Goal: Task Accomplishment & Management: Use online tool/utility

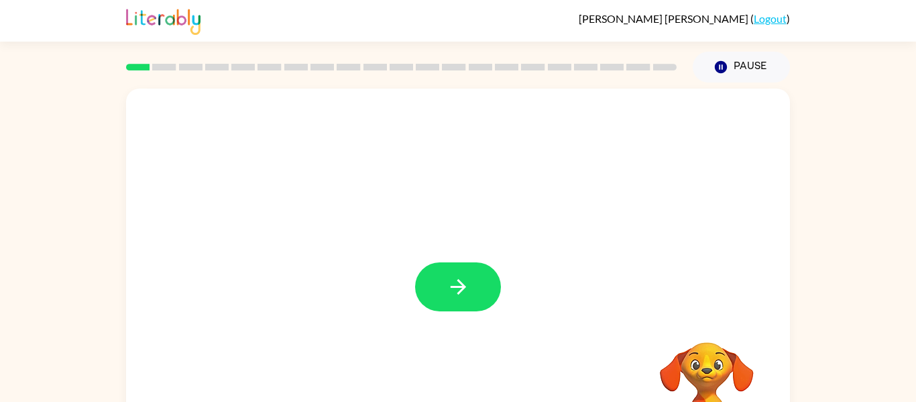
scroll to position [9, 0]
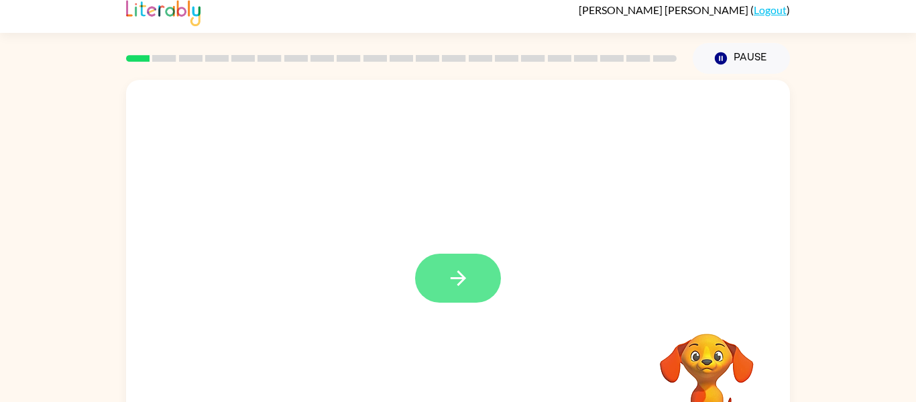
click at [482, 300] on button "button" at bounding box center [458, 278] width 86 height 49
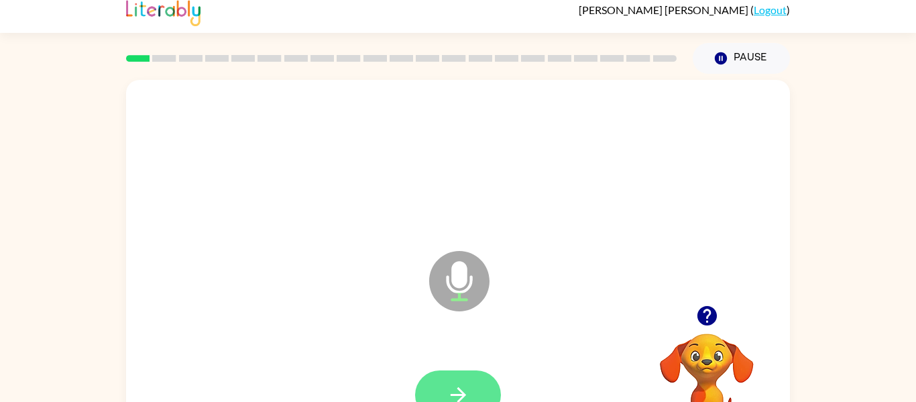
click at [445, 376] on button "button" at bounding box center [458, 394] width 86 height 49
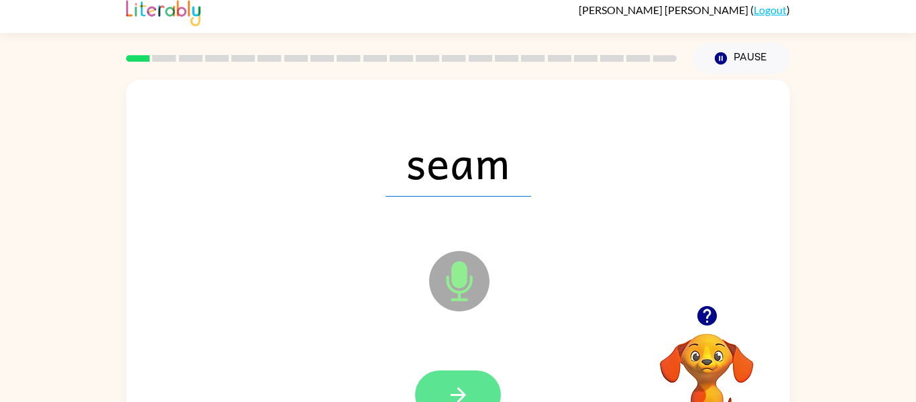
click at [460, 389] on icon "button" at bounding box center [457, 394] width 15 height 15
click at [458, 372] on button "button" at bounding box center [458, 394] width 86 height 49
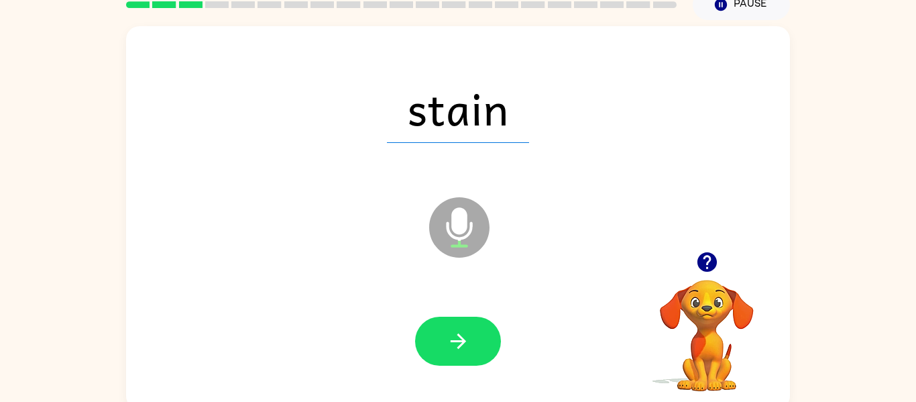
scroll to position [63, 0]
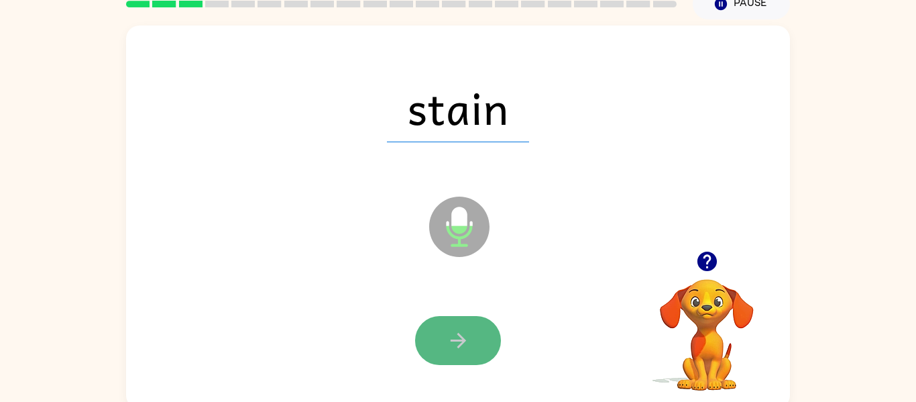
click at [478, 342] on button "button" at bounding box center [458, 340] width 86 height 49
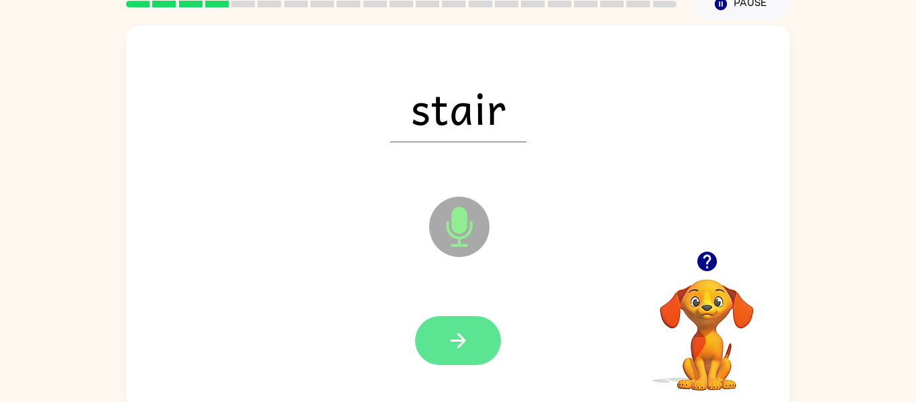
click at [465, 332] on icon "button" at bounding box center [458, 340] width 23 height 23
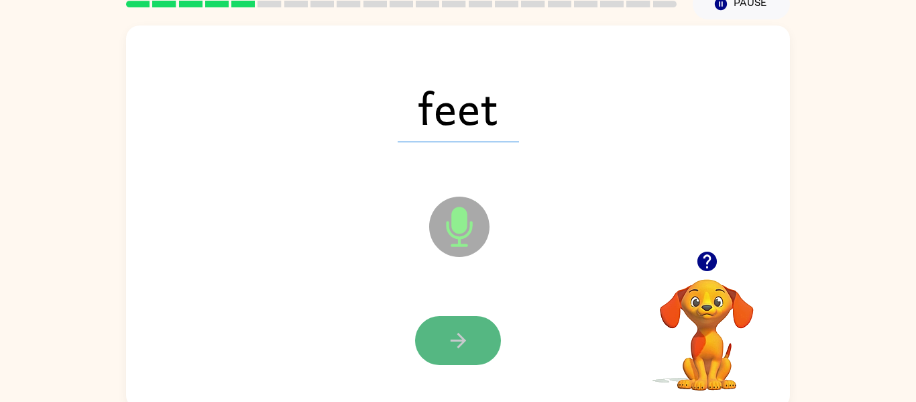
click at [463, 325] on button "button" at bounding box center [458, 340] width 86 height 49
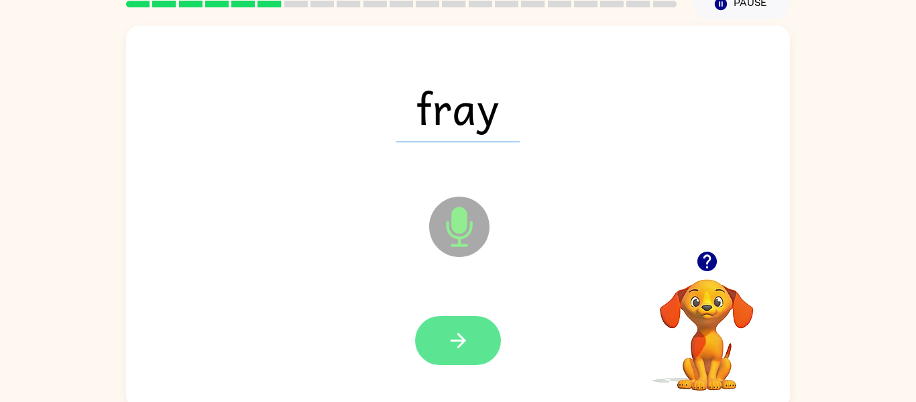
click at [462, 327] on button "button" at bounding box center [458, 340] width 86 height 49
click at [461, 325] on button "button" at bounding box center [458, 340] width 86 height 49
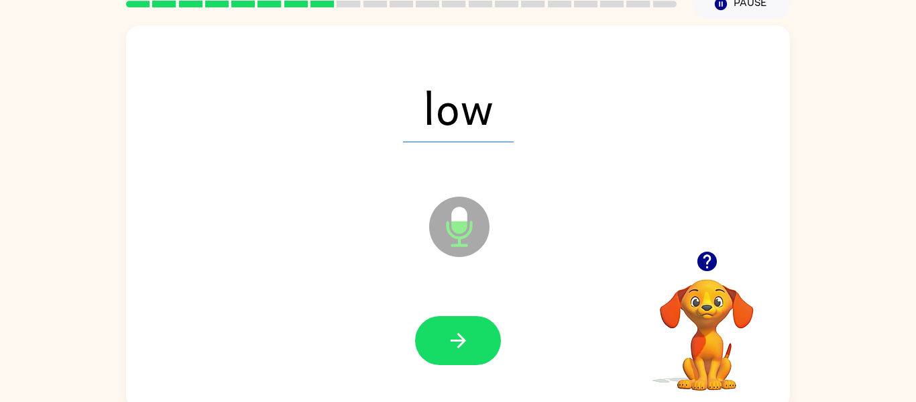
click at [461, 325] on button "button" at bounding box center [458, 340] width 86 height 49
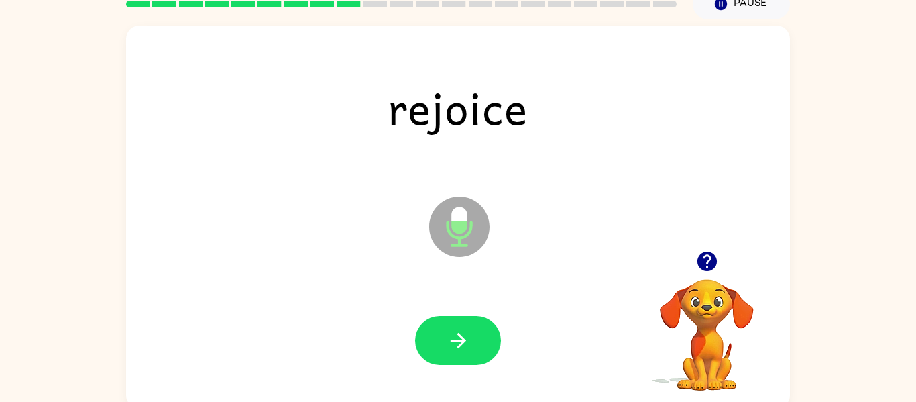
click at [461, 325] on button "button" at bounding box center [458, 340] width 86 height 49
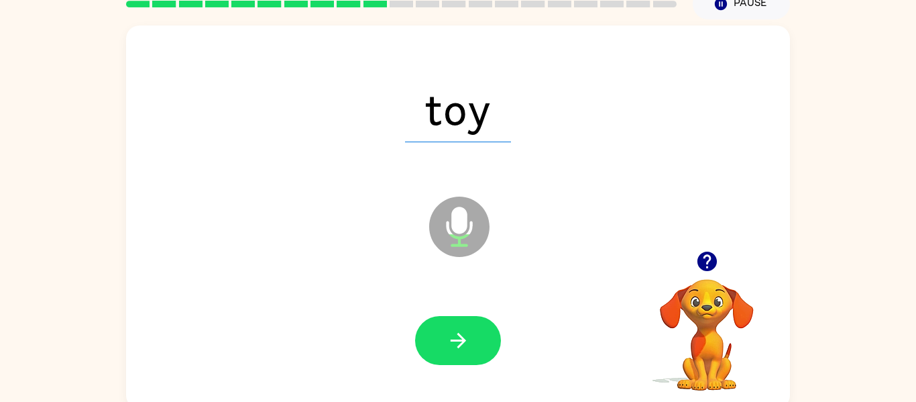
click at [461, 325] on button "button" at bounding box center [458, 340] width 86 height 49
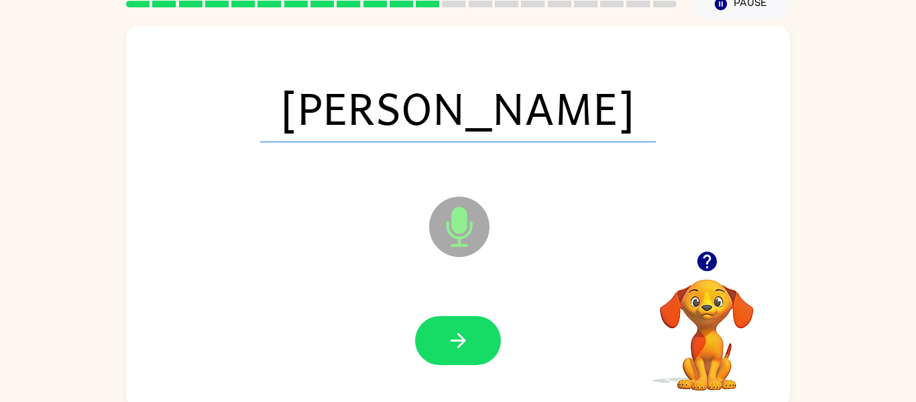
click at [461, 325] on button "button" at bounding box center [458, 340] width 86 height 49
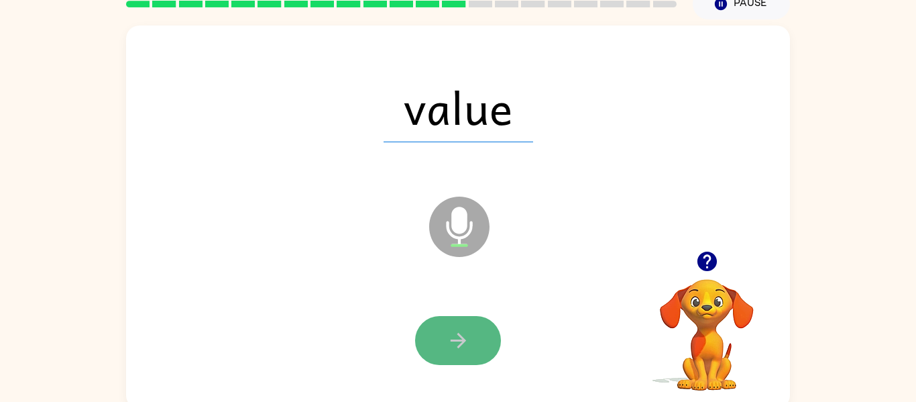
click at [461, 325] on button "button" at bounding box center [458, 340] width 86 height 49
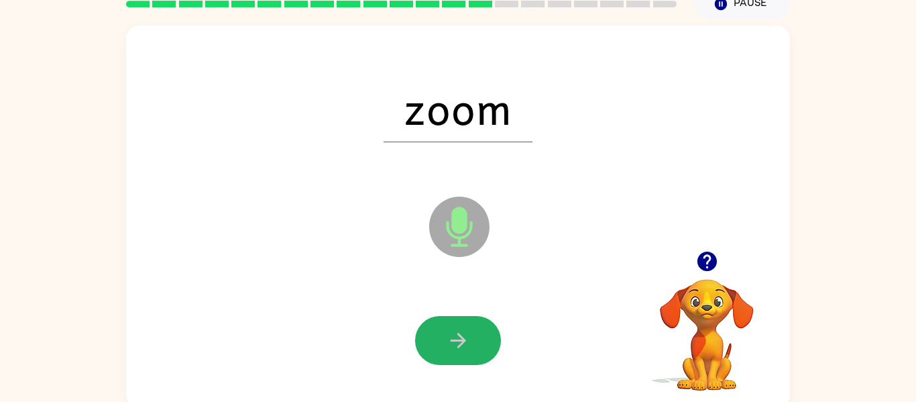
click at [461, 325] on button "button" at bounding box center [458, 340] width 86 height 49
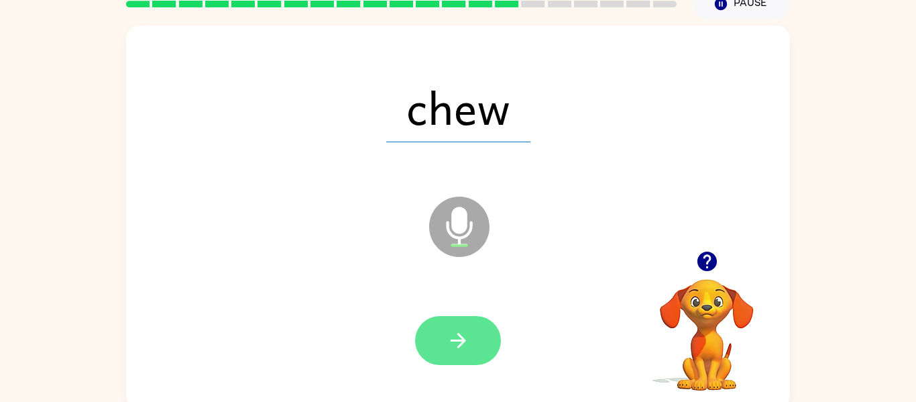
click at [465, 333] on icon "button" at bounding box center [458, 340] width 23 height 23
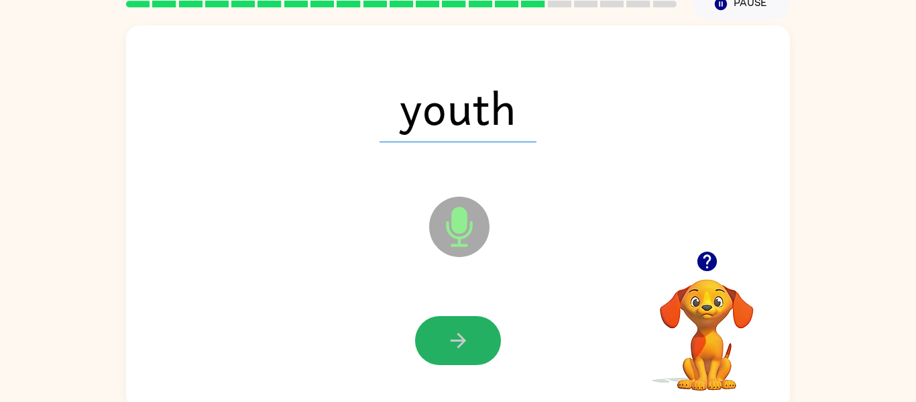
click at [465, 333] on icon "button" at bounding box center [458, 340] width 23 height 23
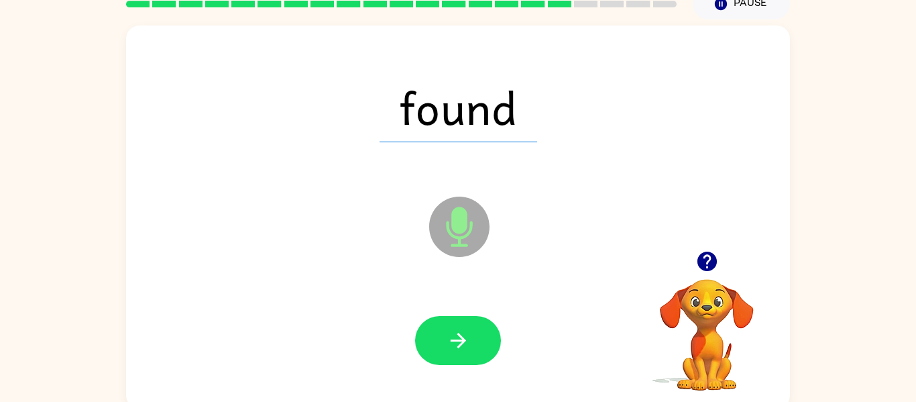
click at [465, 333] on icon "button" at bounding box center [458, 340] width 23 height 23
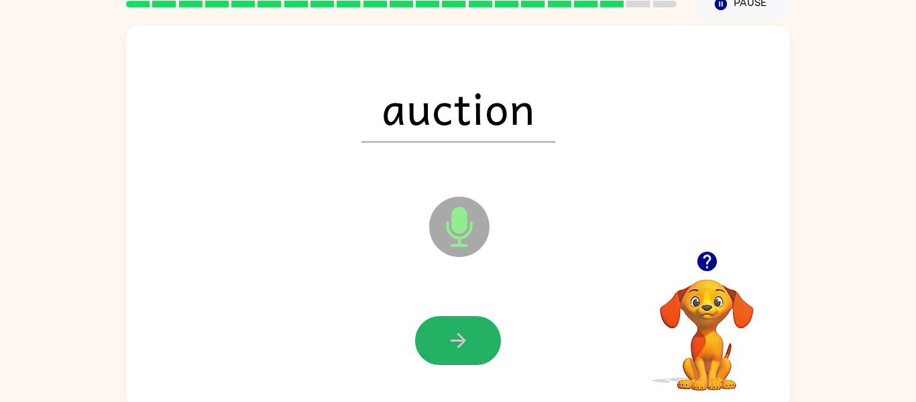
click at [465, 333] on icon "button" at bounding box center [458, 340] width 23 height 23
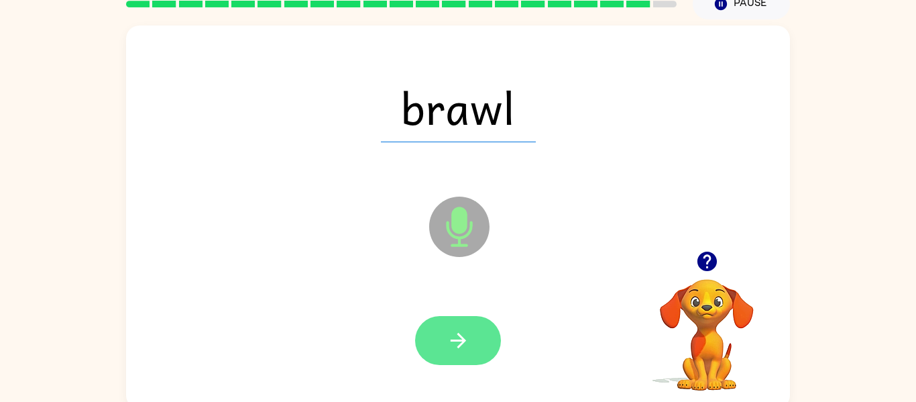
click at [465, 333] on icon "button" at bounding box center [458, 340] width 23 height 23
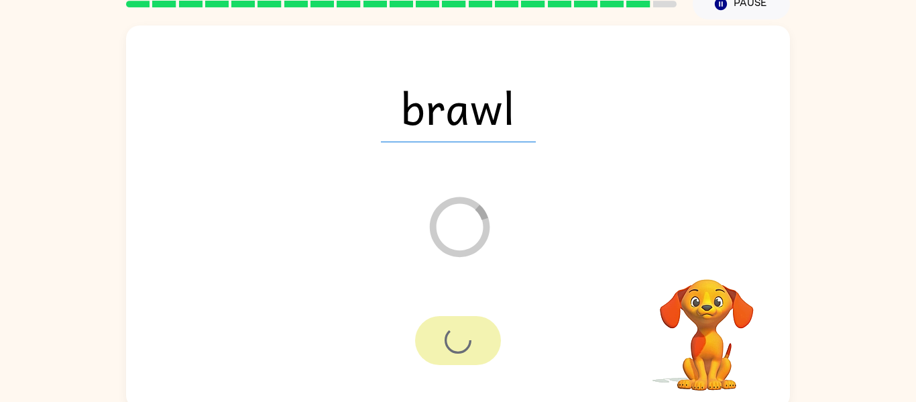
scroll to position [46, 0]
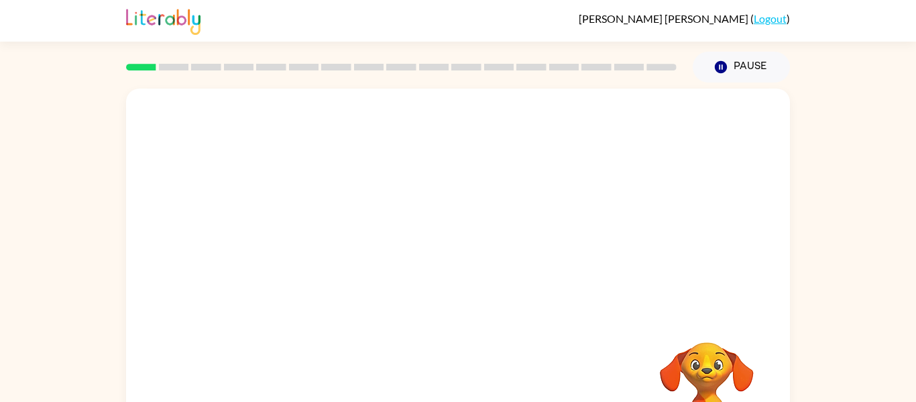
scroll to position [70, 0]
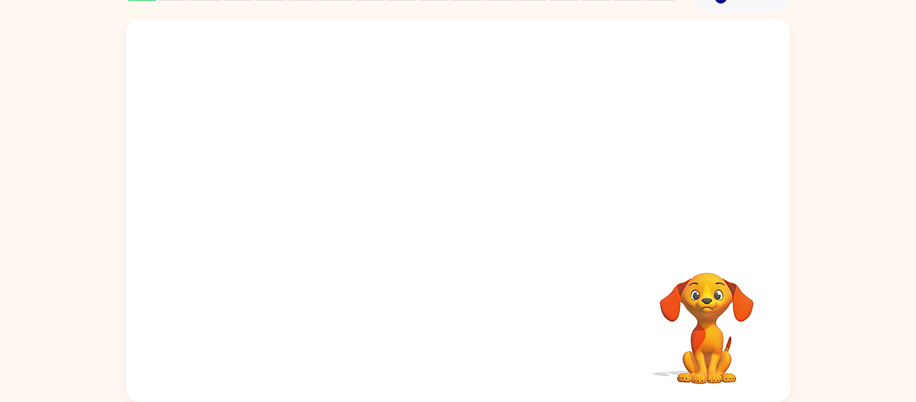
click at [664, 246] on div "Your browser must support playing .mp4 files to use Literably. Please try using…" at bounding box center [458, 210] width 664 height 383
click at [675, 330] on video "Your browser must support playing .mp4 files to use Literably. Please try using…" at bounding box center [707, 319] width 134 height 134
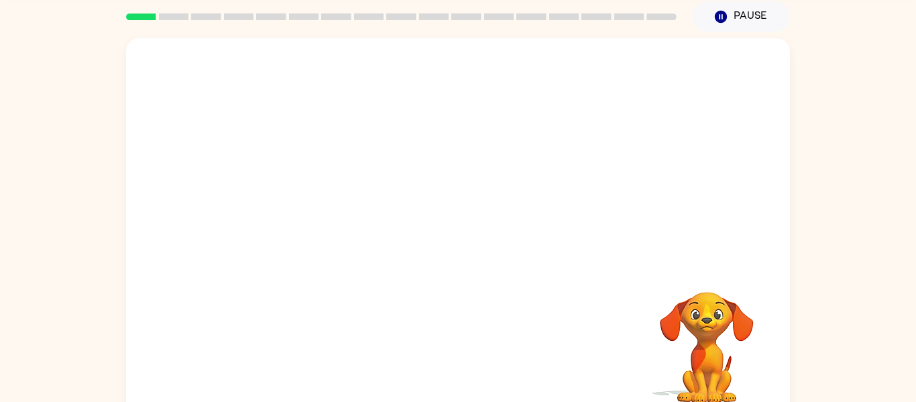
scroll to position [51, 0]
click at [413, 161] on video "Your browser must support playing .mp4 files to use Literably. Please try using…" at bounding box center [458, 150] width 664 height 225
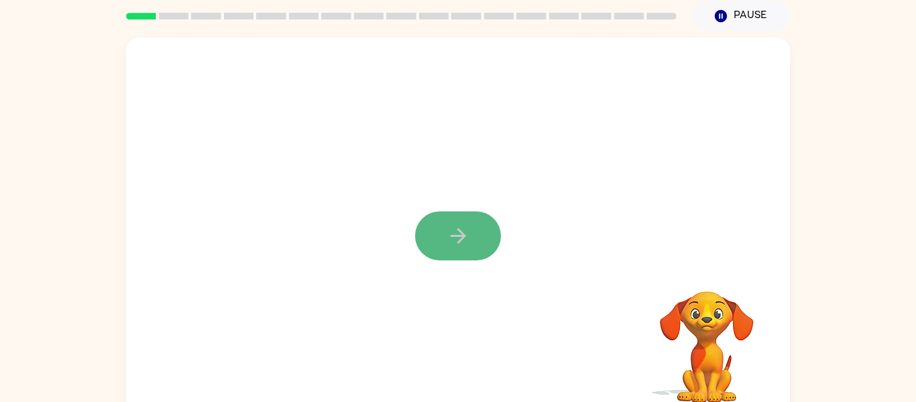
click at [463, 238] on icon "button" at bounding box center [457, 235] width 15 height 15
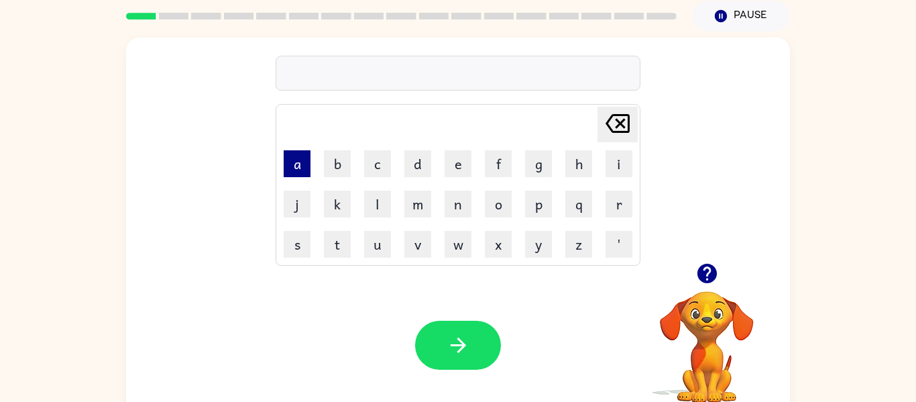
click at [293, 168] on button "a" at bounding box center [297, 163] width 27 height 27
click at [620, 212] on button "r" at bounding box center [619, 204] width 27 height 27
click at [578, 158] on button "h" at bounding box center [579, 163] width 27 height 27
click at [462, 240] on button "w" at bounding box center [458, 244] width 27 height 27
click at [300, 166] on button "a" at bounding box center [297, 163] width 27 height 27
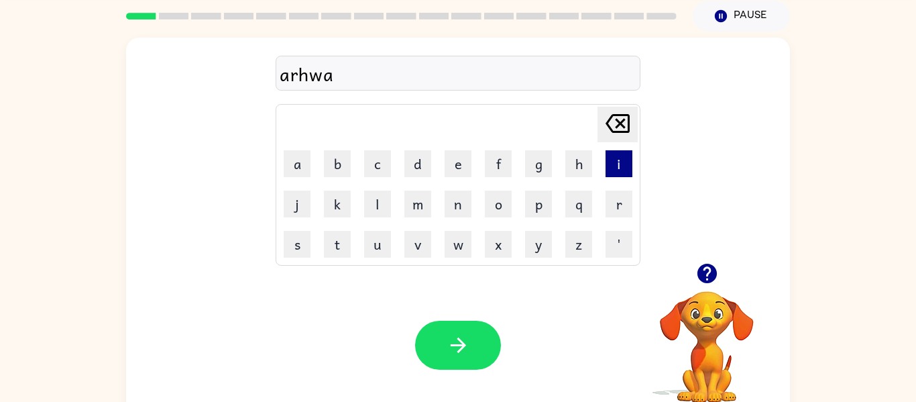
click at [623, 168] on button "i" at bounding box center [619, 163] width 27 height 27
click at [617, 111] on icon "[PERSON_NAME] last character input" at bounding box center [618, 123] width 32 height 32
click at [617, 113] on icon "[PERSON_NAME] last character input" at bounding box center [618, 123] width 32 height 32
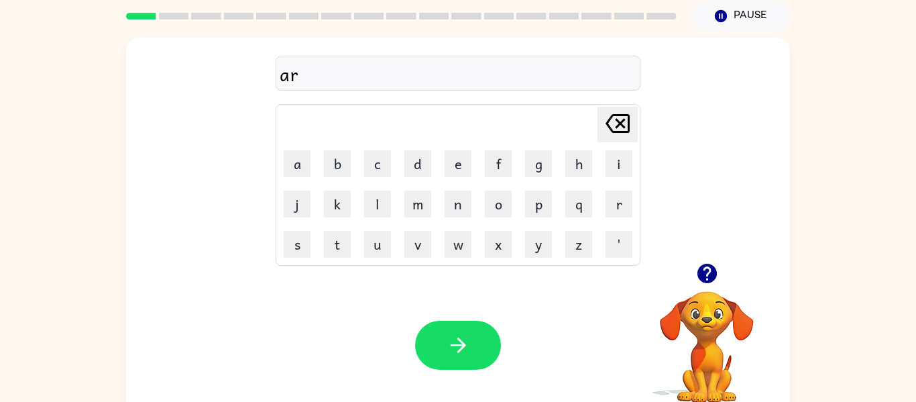
click at [617, 113] on icon "[PERSON_NAME] last character input" at bounding box center [618, 123] width 32 height 32
click at [624, 206] on button "r" at bounding box center [619, 204] width 27 height 27
click at [577, 176] on button "h" at bounding box center [579, 163] width 27 height 27
click at [629, 129] on icon at bounding box center [618, 123] width 24 height 19
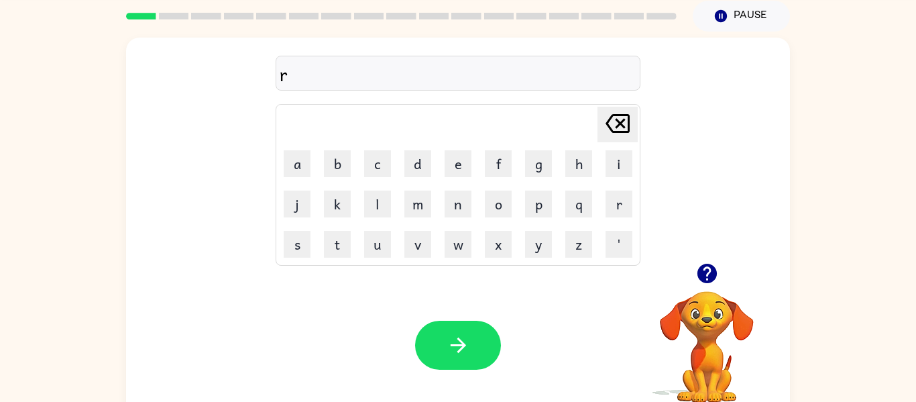
click at [615, 119] on icon "[PERSON_NAME] last character input" at bounding box center [618, 123] width 32 height 32
click at [625, 117] on icon "[PERSON_NAME] last character input" at bounding box center [618, 123] width 32 height 32
click at [307, 167] on button "a" at bounding box center [297, 163] width 27 height 27
click at [624, 199] on button "r" at bounding box center [619, 204] width 27 height 27
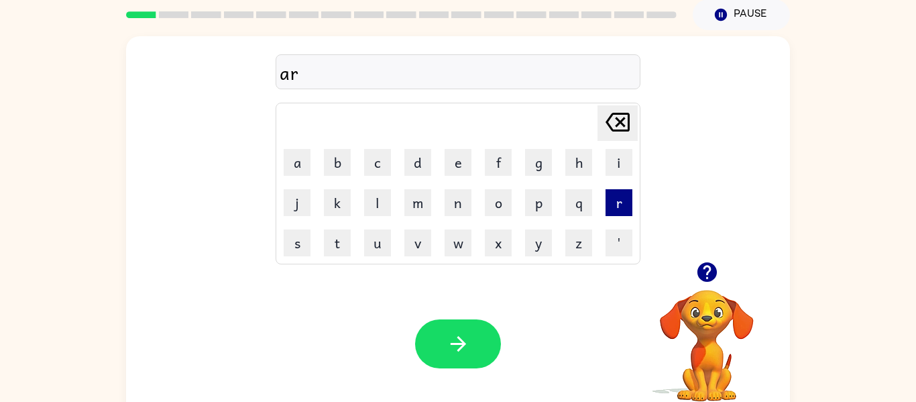
scroll to position [59, 0]
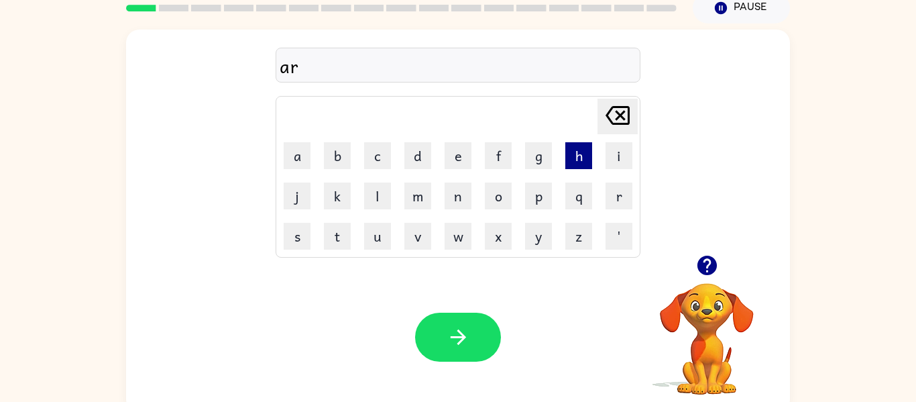
click at [587, 166] on button "h" at bounding box center [579, 155] width 27 height 27
click at [621, 118] on icon "[PERSON_NAME] last character input" at bounding box center [618, 115] width 32 height 32
click at [373, 160] on button "c" at bounding box center [377, 155] width 27 height 27
click at [574, 160] on button "h" at bounding box center [579, 155] width 27 height 27
click at [454, 245] on button "w" at bounding box center [458, 236] width 27 height 27
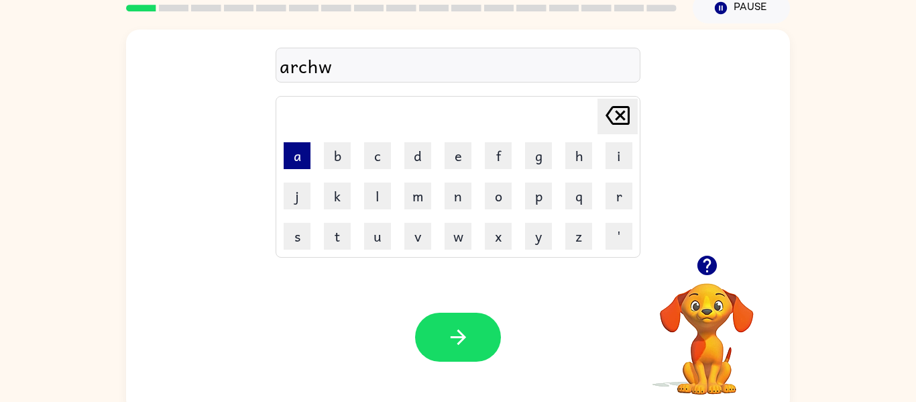
click at [291, 160] on button "a" at bounding box center [297, 155] width 27 height 27
click at [530, 242] on button "y" at bounding box center [538, 236] width 27 height 27
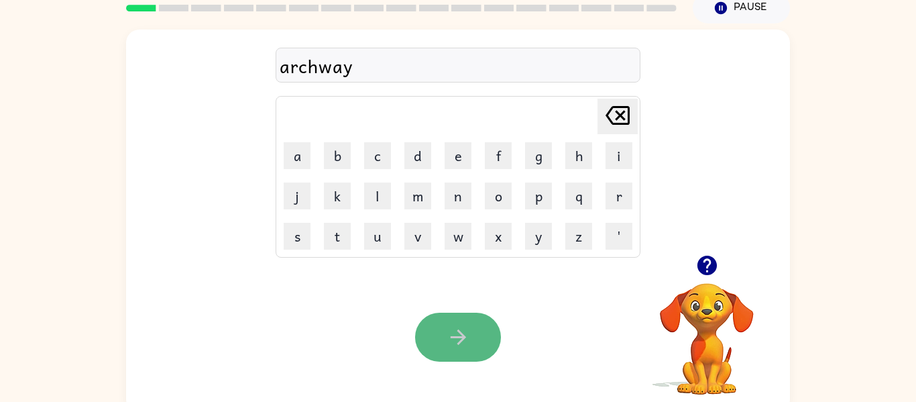
click at [467, 337] on icon "button" at bounding box center [458, 336] width 23 height 23
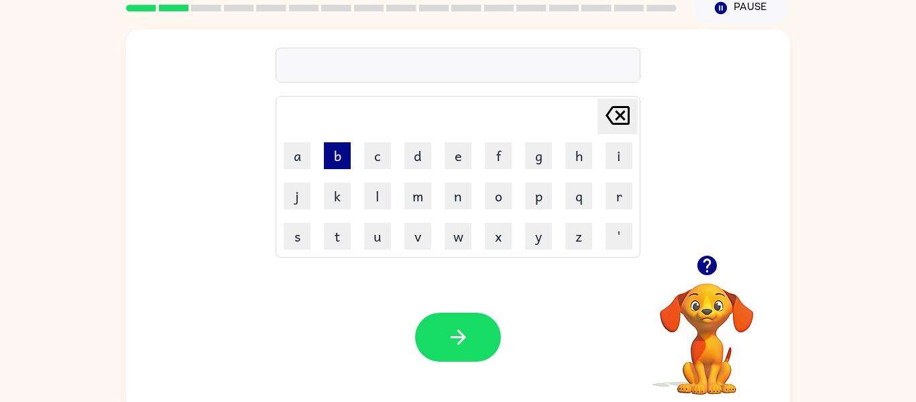
click at [337, 156] on button "b" at bounding box center [337, 155] width 27 height 27
click at [617, 206] on button "r" at bounding box center [619, 195] width 27 height 27
click at [298, 155] on button "a" at bounding box center [297, 155] width 27 height 27
click at [615, 157] on button "i" at bounding box center [619, 155] width 27 height 27
click at [456, 195] on button "n" at bounding box center [458, 195] width 27 height 27
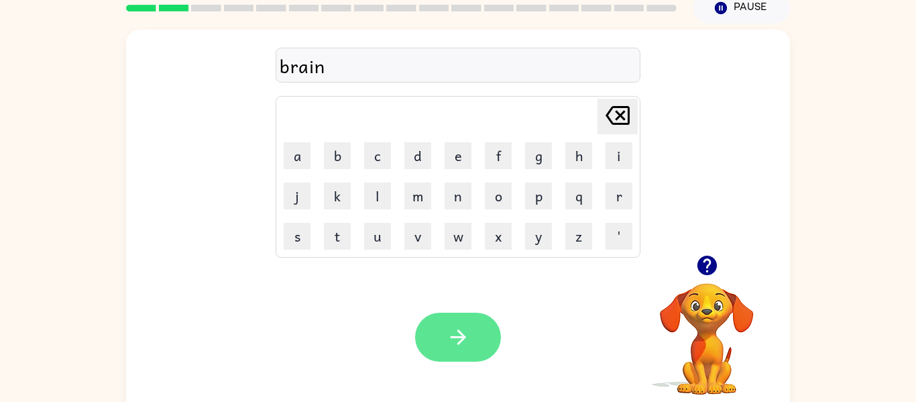
click at [454, 337] on icon "button" at bounding box center [457, 336] width 15 height 15
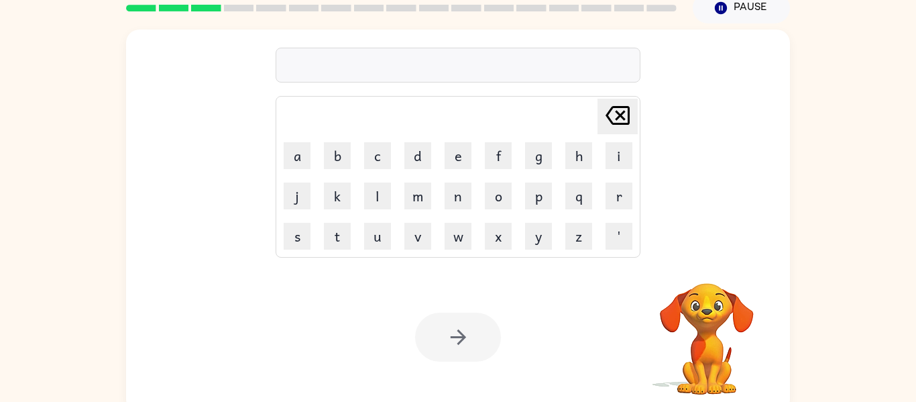
click at [454, 337] on div at bounding box center [458, 337] width 86 height 49
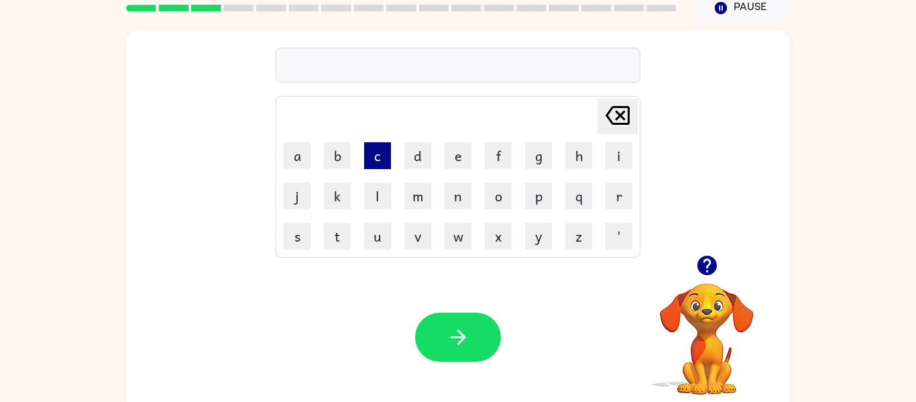
click at [381, 150] on button "c" at bounding box center [377, 155] width 27 height 27
click at [377, 198] on button "l" at bounding box center [377, 195] width 27 height 27
click at [496, 193] on button "o" at bounding box center [498, 195] width 27 height 27
click at [497, 144] on button "f" at bounding box center [498, 155] width 27 height 27
click at [627, 123] on icon at bounding box center [618, 115] width 24 height 19
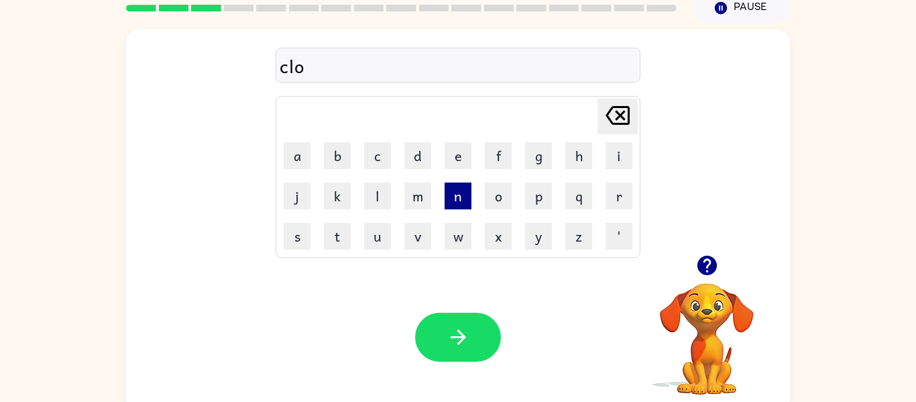
click at [459, 201] on button "n" at bounding box center [458, 195] width 27 height 27
click at [611, 114] on icon "[PERSON_NAME] last character input" at bounding box center [618, 115] width 32 height 32
click at [374, 203] on button "l" at bounding box center [377, 195] width 27 height 27
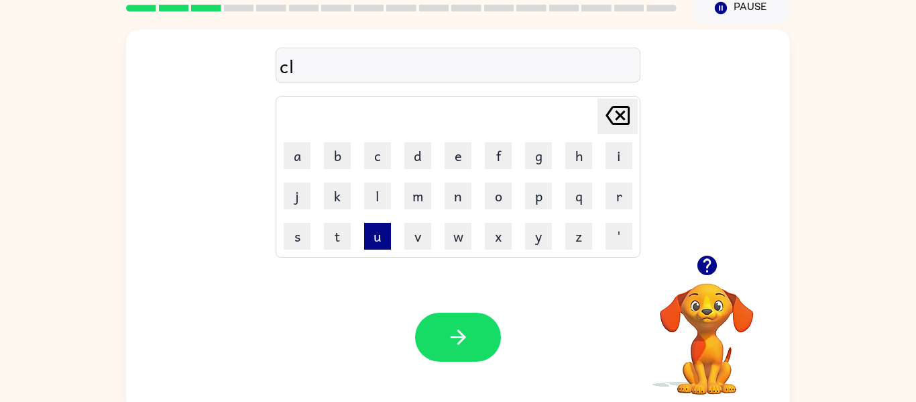
click at [372, 239] on button "u" at bounding box center [377, 236] width 27 height 27
click at [450, 197] on button "n" at bounding box center [458, 195] width 27 height 27
click at [615, 114] on icon "[PERSON_NAME] last character input" at bounding box center [618, 115] width 32 height 32
click at [615, 113] on icon "[PERSON_NAME] last character input" at bounding box center [618, 115] width 32 height 32
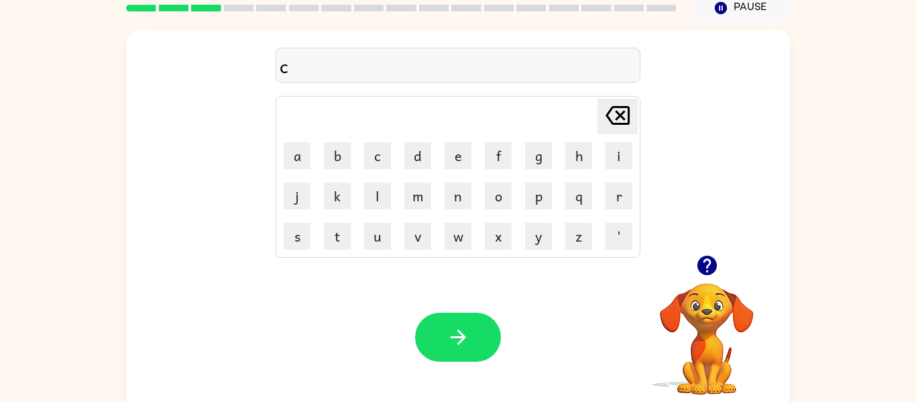
click at [615, 113] on icon "[PERSON_NAME] last character input" at bounding box center [618, 115] width 32 height 32
click at [372, 157] on button "c" at bounding box center [377, 155] width 27 height 27
click at [382, 154] on button "c" at bounding box center [377, 155] width 27 height 27
click at [374, 197] on button "l" at bounding box center [377, 195] width 27 height 27
click at [627, 121] on icon "[PERSON_NAME] last character input" at bounding box center [618, 115] width 32 height 32
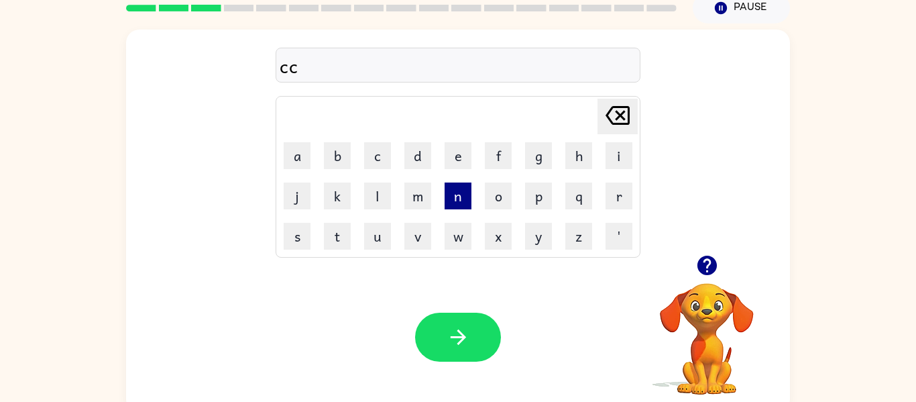
click at [620, 113] on icon at bounding box center [618, 115] width 24 height 19
click at [371, 199] on button "l" at bounding box center [377, 195] width 27 height 27
click at [374, 202] on button "l" at bounding box center [377, 195] width 27 height 27
click at [366, 207] on button "l" at bounding box center [377, 195] width 27 height 27
click at [370, 197] on button "l" at bounding box center [377, 195] width 27 height 27
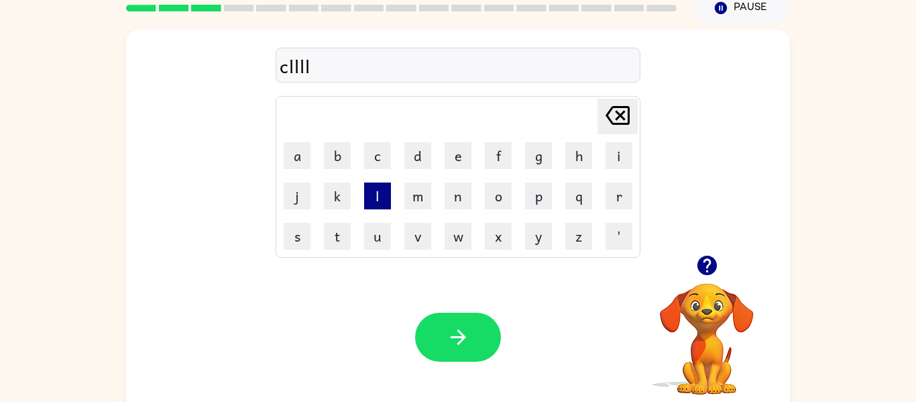
click at [370, 197] on button "l" at bounding box center [377, 195] width 27 height 27
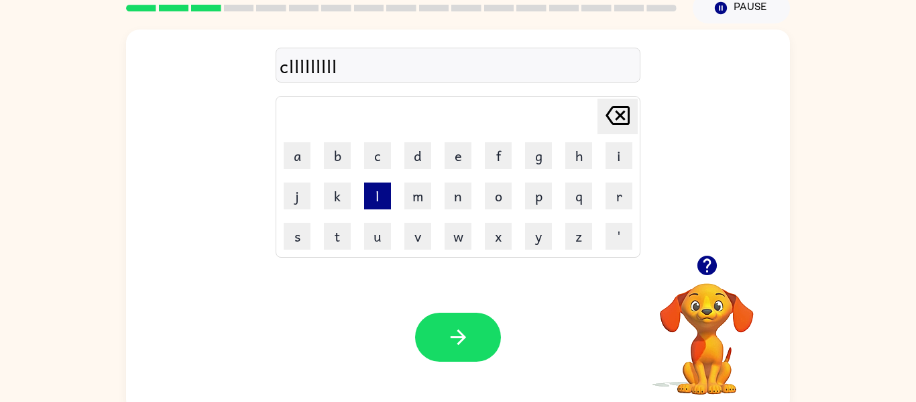
click at [370, 197] on button "l" at bounding box center [377, 195] width 27 height 27
click at [370, 198] on button "l" at bounding box center [377, 195] width 27 height 27
click at [370, 199] on button "l" at bounding box center [377, 195] width 27 height 27
drag, startPoint x: 370, startPoint y: 199, endPoint x: 371, endPoint y: 209, distance: 10.8
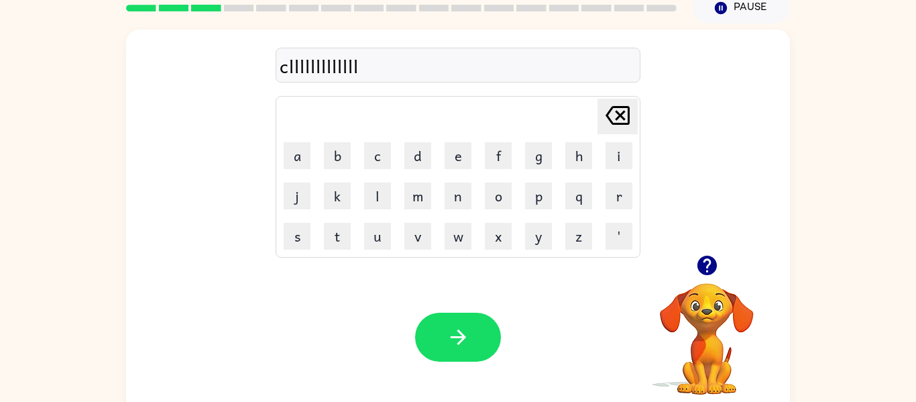
click at [371, 209] on td "l" at bounding box center [377, 195] width 39 height 39
click at [382, 81] on div "clllllllllllll" at bounding box center [458, 65] width 365 height 35
click at [401, 60] on div "clllllllllllll" at bounding box center [458, 66] width 357 height 28
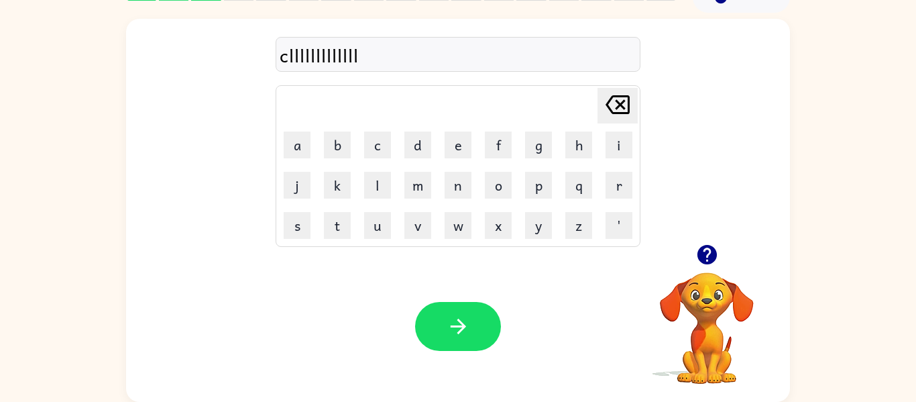
click at [635, 108] on button "[PERSON_NAME] last character input" at bounding box center [618, 106] width 40 height 36
click at [623, 107] on icon at bounding box center [618, 104] width 24 height 19
click at [621, 113] on icon at bounding box center [618, 104] width 24 height 19
click at [625, 122] on div "[PERSON_NAME] last character input" at bounding box center [618, 106] width 32 height 34
click at [620, 116] on icon "[PERSON_NAME] last character input" at bounding box center [618, 105] width 32 height 32
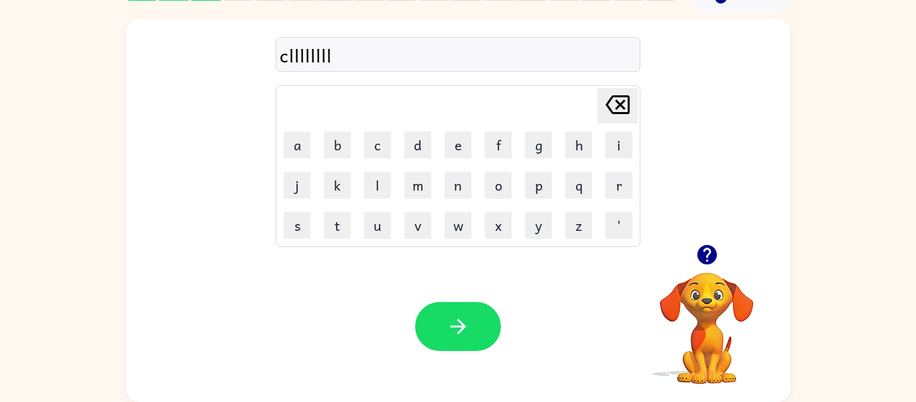
click at [621, 113] on icon at bounding box center [618, 104] width 24 height 19
click at [619, 107] on icon "[PERSON_NAME] last character input" at bounding box center [618, 105] width 32 height 32
click at [621, 107] on icon "[PERSON_NAME] last character input" at bounding box center [618, 105] width 32 height 32
click at [616, 107] on icon "[PERSON_NAME] last character input" at bounding box center [618, 105] width 32 height 32
click at [372, 213] on button "u" at bounding box center [377, 225] width 27 height 27
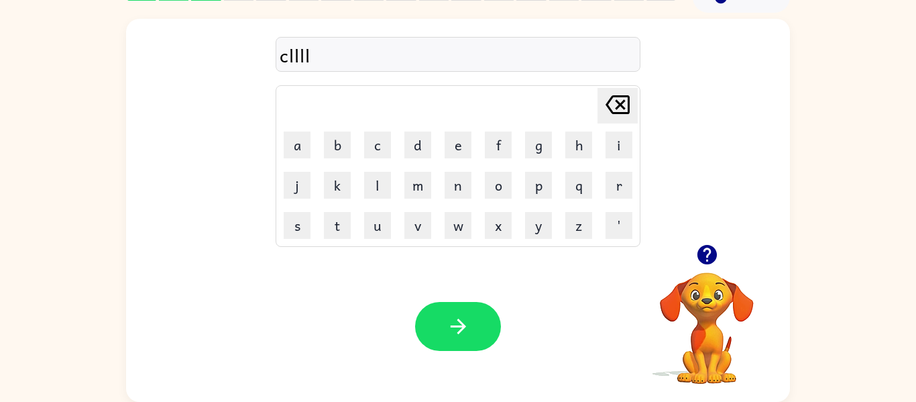
click at [613, 114] on icon "[PERSON_NAME] last character input" at bounding box center [618, 105] width 32 height 32
click at [615, 115] on icon "[PERSON_NAME] last character input" at bounding box center [618, 105] width 32 height 32
click at [619, 121] on div "[PERSON_NAME] last character input" at bounding box center [618, 106] width 32 height 34
click at [617, 119] on icon "[PERSON_NAME] last character input" at bounding box center [618, 105] width 32 height 32
click at [617, 115] on icon "[PERSON_NAME] last character input" at bounding box center [618, 105] width 32 height 32
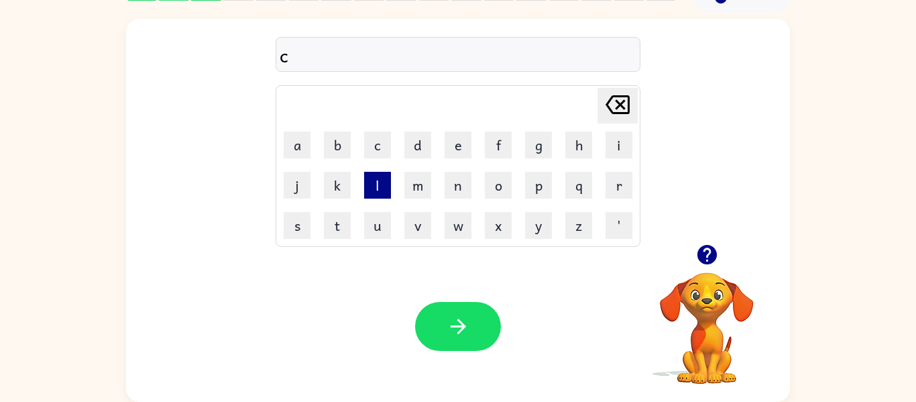
click at [383, 178] on button "l" at bounding box center [377, 185] width 27 height 27
click at [496, 195] on button "o" at bounding box center [498, 185] width 27 height 27
click at [459, 143] on button "e" at bounding box center [458, 144] width 27 height 27
click at [621, 113] on icon at bounding box center [618, 104] width 24 height 19
click at [391, 236] on td "u" at bounding box center [377, 225] width 39 height 39
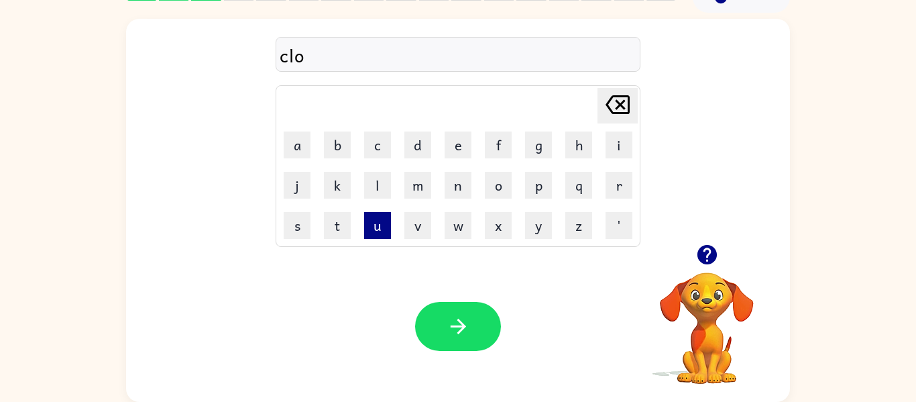
click at [383, 230] on button "u" at bounding box center [377, 225] width 27 height 27
click at [458, 187] on button "n" at bounding box center [458, 185] width 27 height 27
click at [621, 105] on icon at bounding box center [618, 104] width 24 height 19
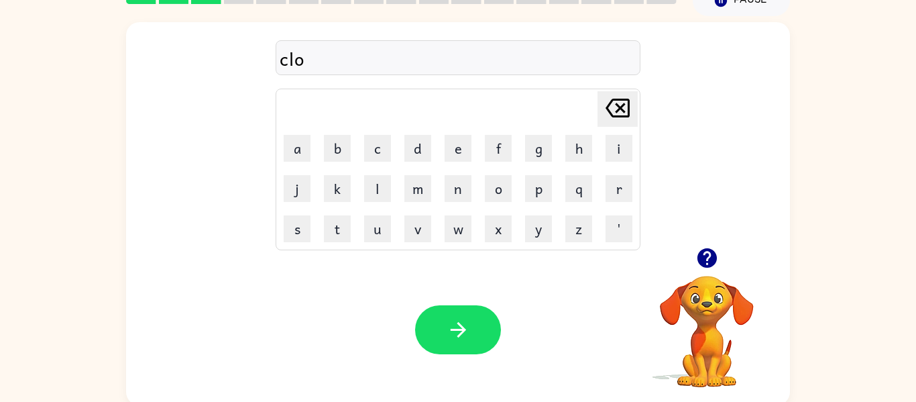
click at [711, 252] on icon "button" at bounding box center [706, 257] width 19 height 19
click at [719, 286] on video "Your browser must support playing .mp4 files to use Literably. Please try using…" at bounding box center [707, 322] width 134 height 134
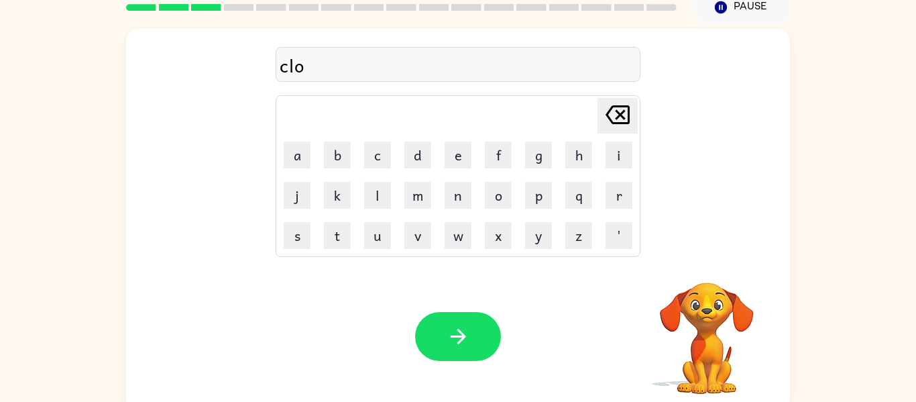
scroll to position [61, 0]
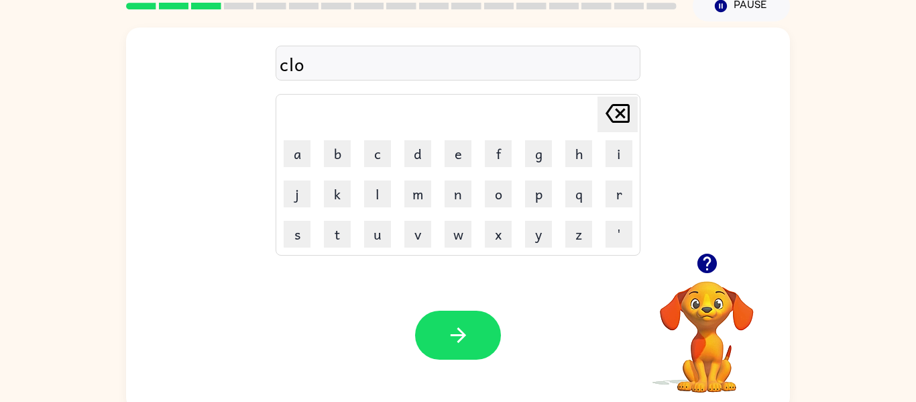
click at [443, 162] on td "e" at bounding box center [458, 153] width 39 height 39
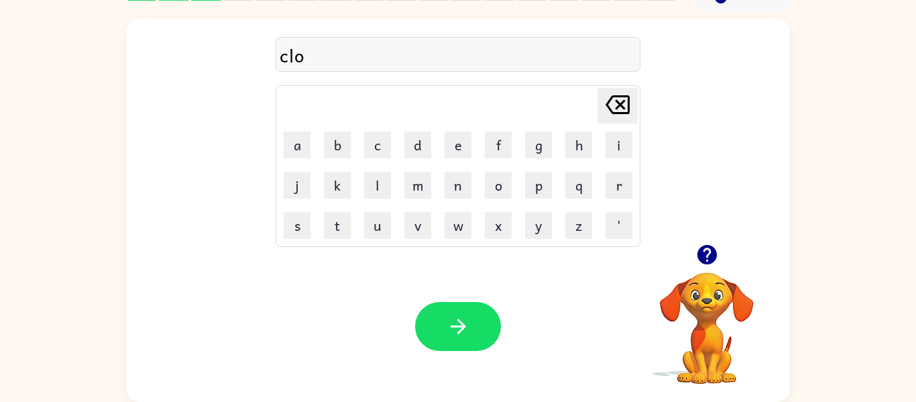
click at [619, 105] on icon at bounding box center [618, 104] width 24 height 19
click at [297, 154] on button "a" at bounding box center [297, 144] width 27 height 27
click at [622, 101] on icon "[PERSON_NAME] last character input" at bounding box center [618, 105] width 32 height 32
click at [494, 183] on button "o" at bounding box center [498, 185] width 27 height 27
click at [457, 215] on button "w" at bounding box center [458, 225] width 27 height 27
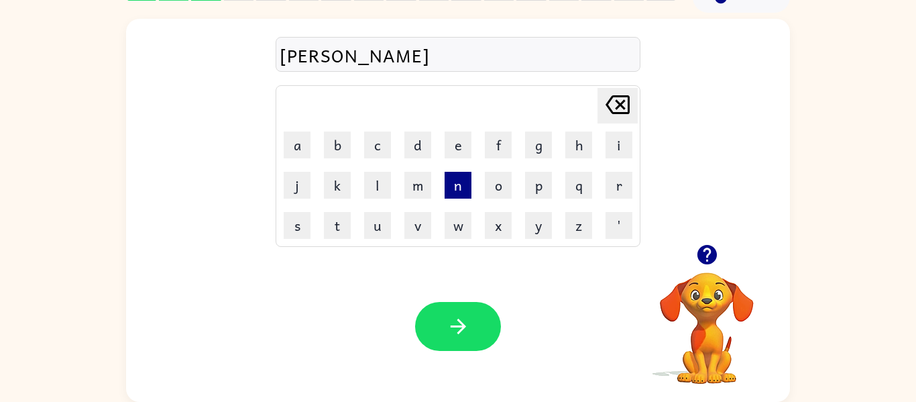
click at [457, 189] on button "n" at bounding box center [458, 185] width 27 height 27
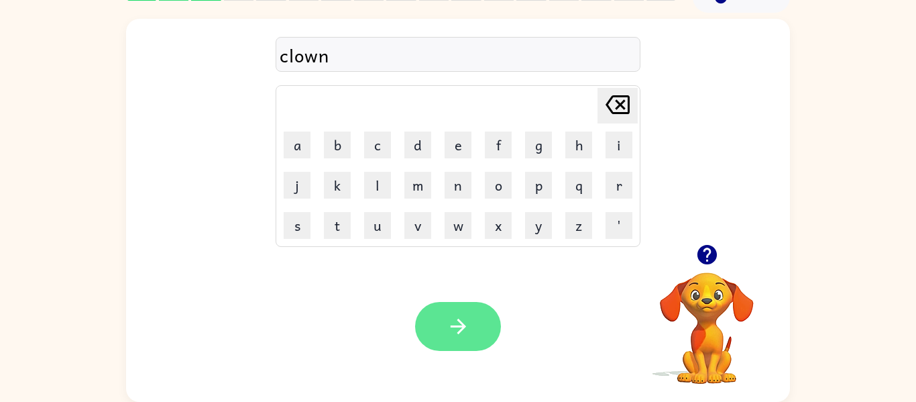
click at [464, 341] on button "button" at bounding box center [458, 326] width 86 height 49
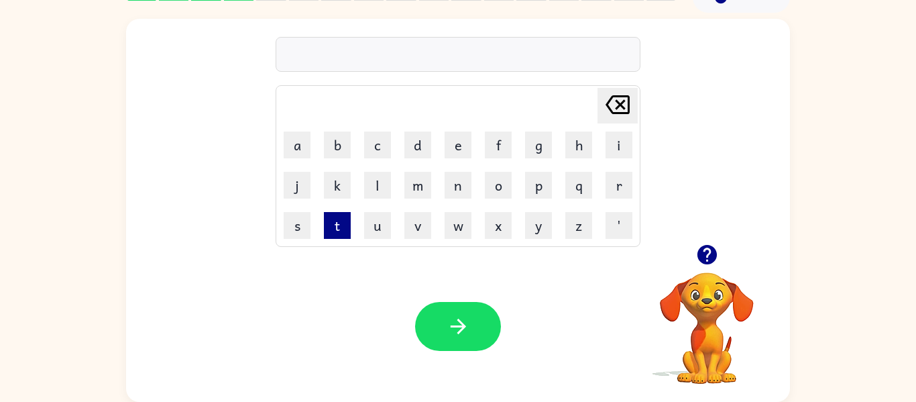
click at [341, 235] on button "t" at bounding box center [337, 225] width 27 height 27
click at [613, 189] on button "r" at bounding box center [619, 185] width 27 height 27
click at [509, 193] on button "o" at bounding box center [498, 185] width 27 height 27
click at [297, 156] on button "a" at bounding box center [297, 144] width 27 height 27
click at [709, 254] on icon "button" at bounding box center [707, 254] width 23 height 23
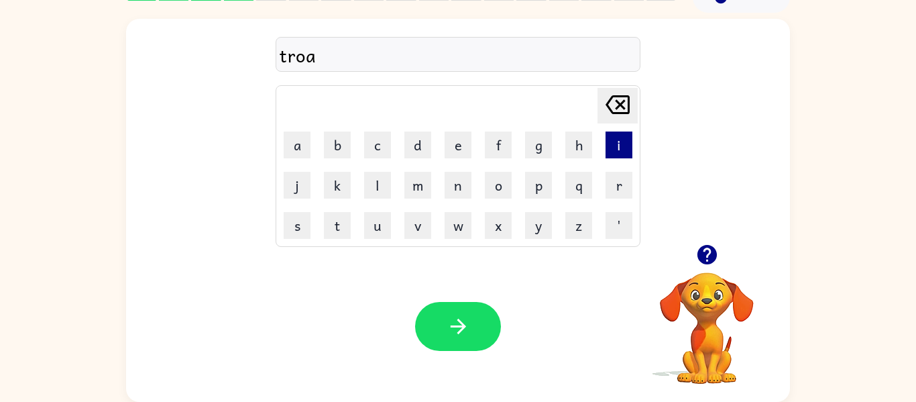
click at [616, 144] on button "i" at bounding box center [619, 144] width 27 height 27
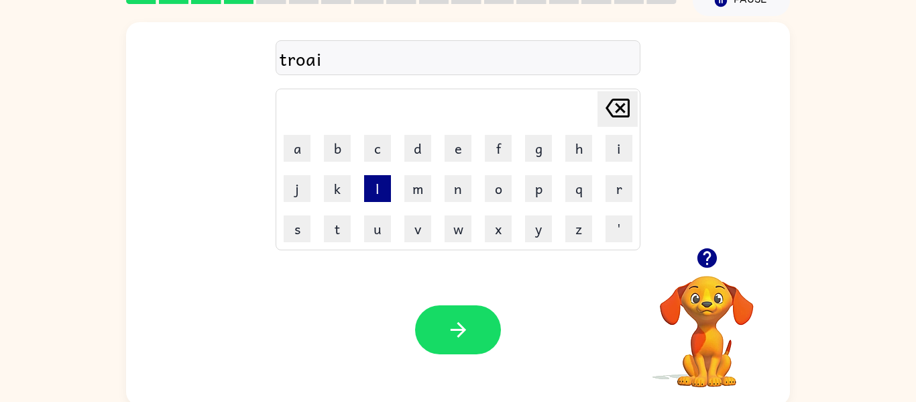
click at [387, 187] on button "l" at bounding box center [377, 188] width 27 height 27
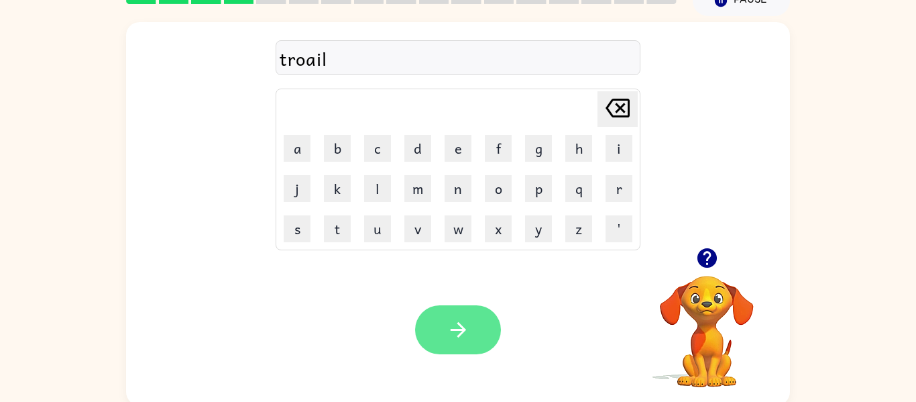
click at [457, 346] on button "button" at bounding box center [458, 329] width 86 height 49
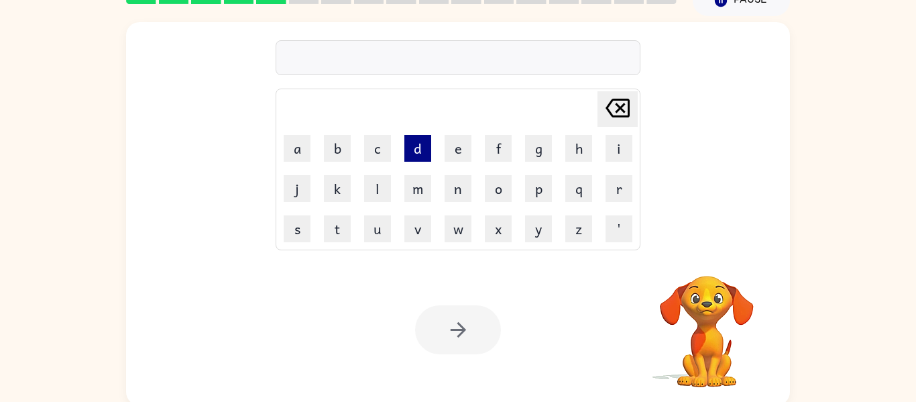
click at [421, 146] on button "d" at bounding box center [418, 148] width 27 height 27
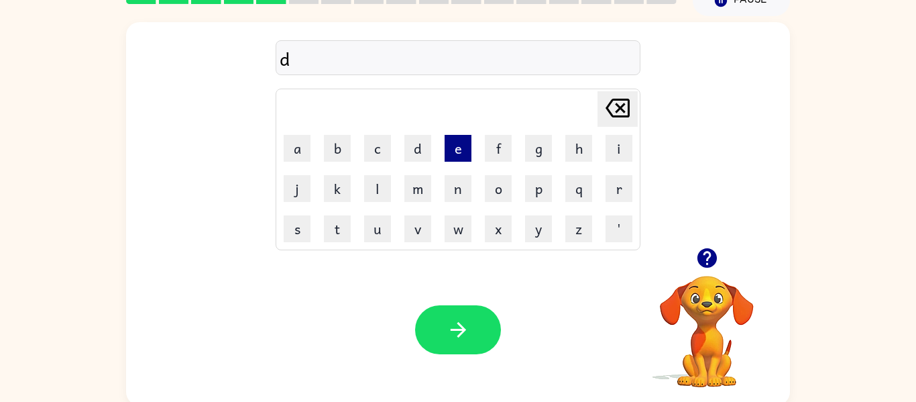
click at [458, 156] on button "e" at bounding box center [458, 148] width 27 height 27
click at [461, 158] on button "e" at bounding box center [458, 148] width 27 height 27
click at [538, 193] on button "p" at bounding box center [538, 188] width 27 height 27
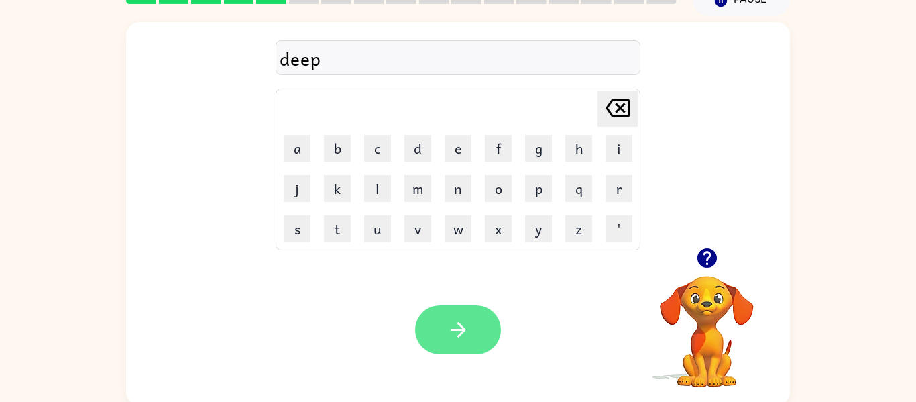
click at [463, 325] on icon "button" at bounding box center [458, 329] width 23 height 23
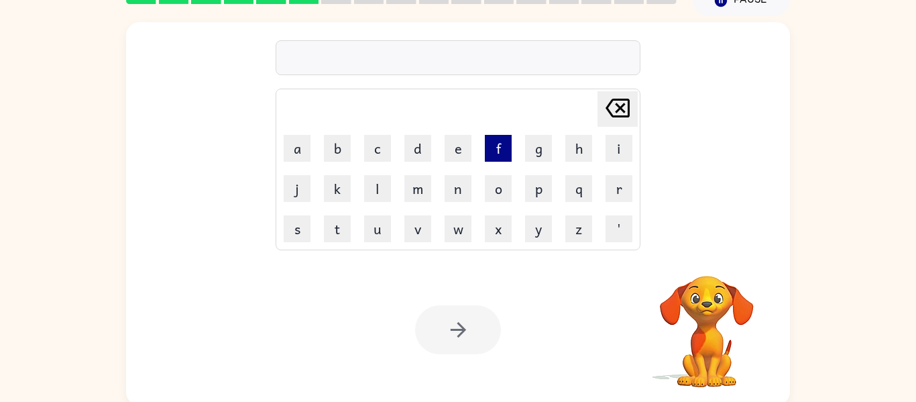
click at [490, 156] on button "f" at bounding box center [498, 148] width 27 height 27
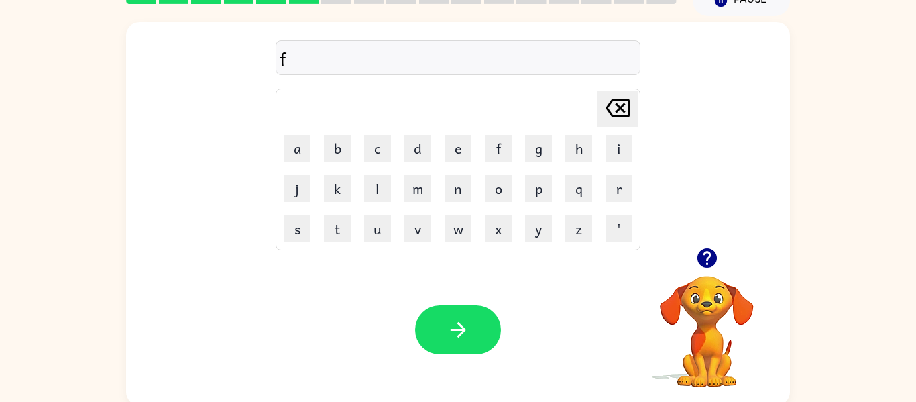
click at [616, 162] on td "i" at bounding box center [619, 148] width 39 height 39
click at [615, 154] on button "i" at bounding box center [619, 148] width 27 height 27
click at [617, 111] on icon at bounding box center [618, 108] width 24 height 19
click at [493, 190] on button "o" at bounding box center [498, 188] width 27 height 27
click at [377, 232] on button "u" at bounding box center [377, 228] width 27 height 27
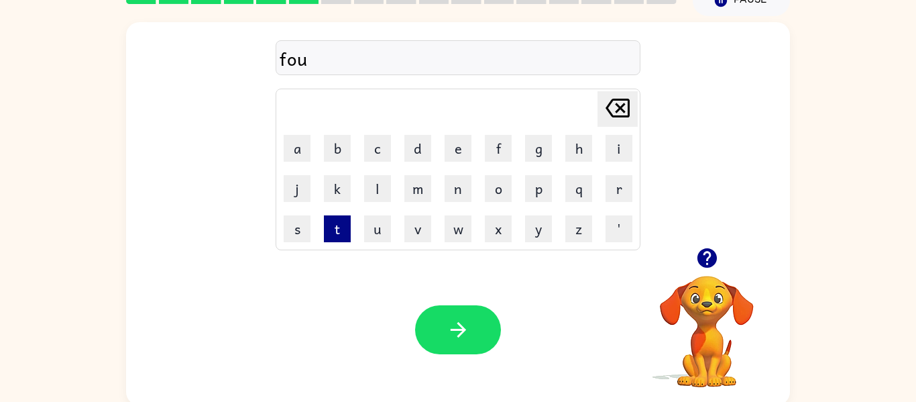
click at [344, 235] on button "t" at bounding box center [337, 228] width 27 height 27
click at [632, 113] on icon "[PERSON_NAME] last character input" at bounding box center [618, 108] width 32 height 32
click at [492, 183] on button "o" at bounding box center [498, 188] width 27 height 27
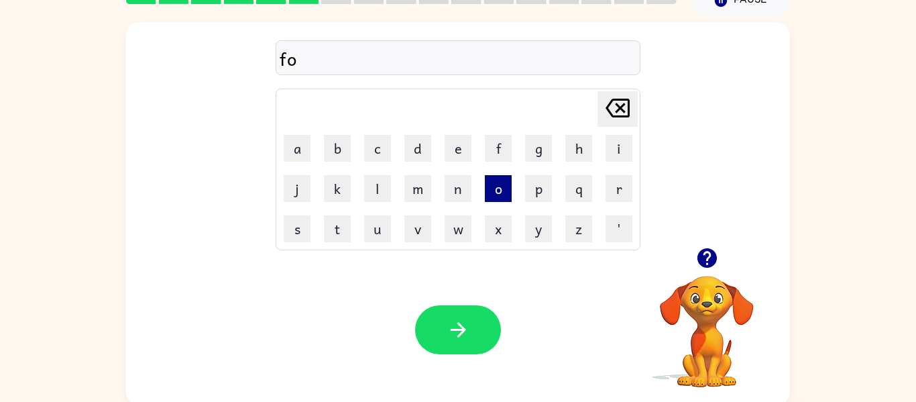
click at [490, 193] on button "o" at bounding box center [498, 188] width 27 height 27
click at [628, 104] on icon at bounding box center [618, 108] width 24 height 19
click at [341, 235] on button "t" at bounding box center [337, 228] width 27 height 27
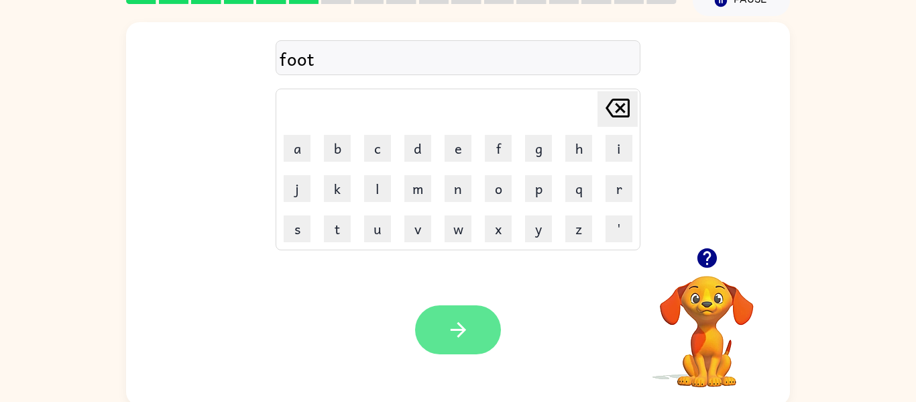
click at [473, 325] on button "button" at bounding box center [458, 329] width 86 height 49
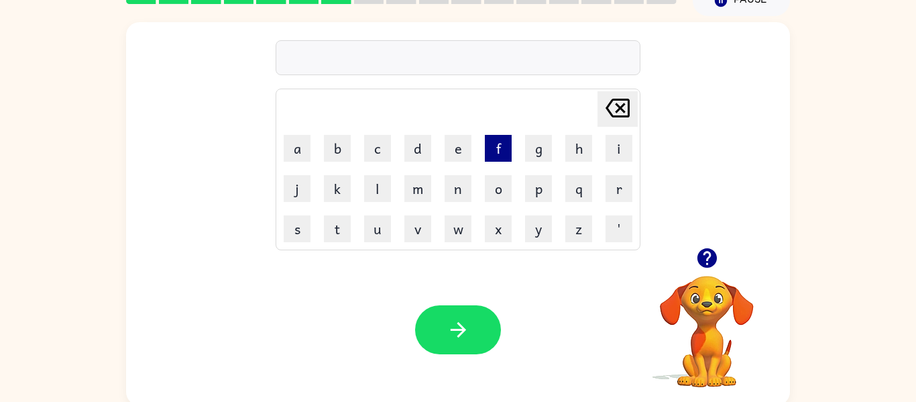
click at [509, 143] on button "f" at bounding box center [498, 148] width 27 height 27
click at [612, 152] on button "i" at bounding box center [619, 148] width 27 height 27
click at [462, 194] on button "n" at bounding box center [458, 188] width 27 height 27
click at [531, 146] on button "g" at bounding box center [538, 148] width 27 height 27
click at [532, 148] on button "g" at bounding box center [538, 148] width 27 height 27
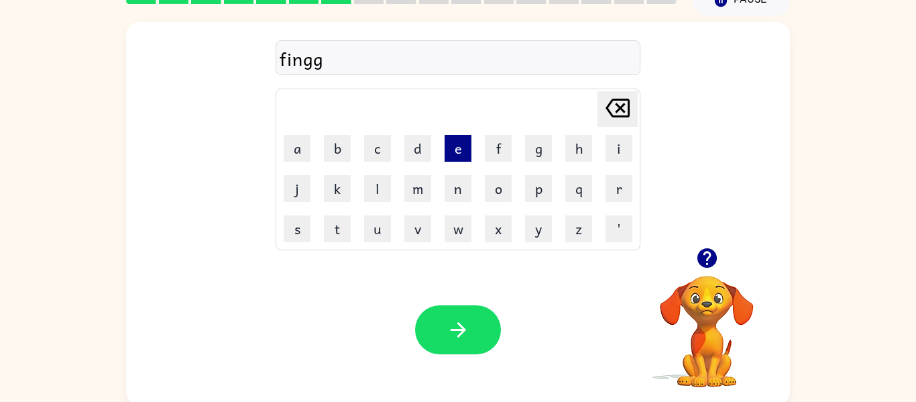
click at [460, 152] on button "e" at bounding box center [458, 148] width 27 height 27
click at [611, 192] on button "r" at bounding box center [619, 188] width 27 height 27
click at [617, 109] on icon at bounding box center [618, 108] width 24 height 19
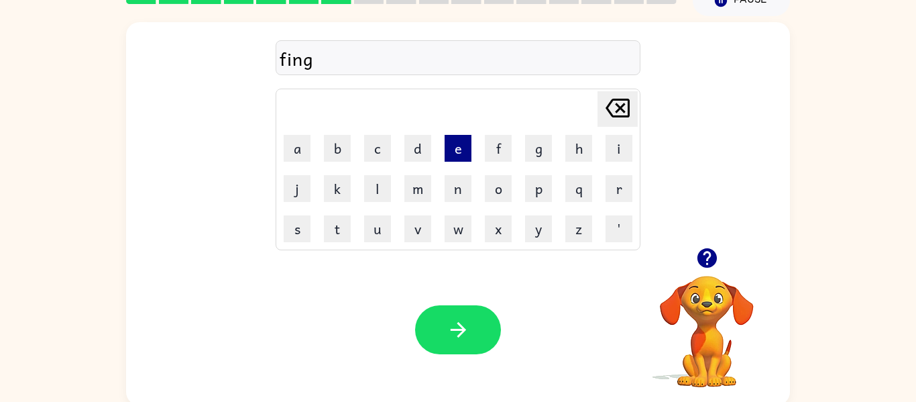
click at [452, 155] on button "e" at bounding box center [458, 148] width 27 height 27
click at [611, 187] on button "r" at bounding box center [619, 188] width 27 height 27
click at [464, 196] on button "n" at bounding box center [458, 188] width 27 height 27
click at [291, 143] on button "a" at bounding box center [297, 148] width 27 height 27
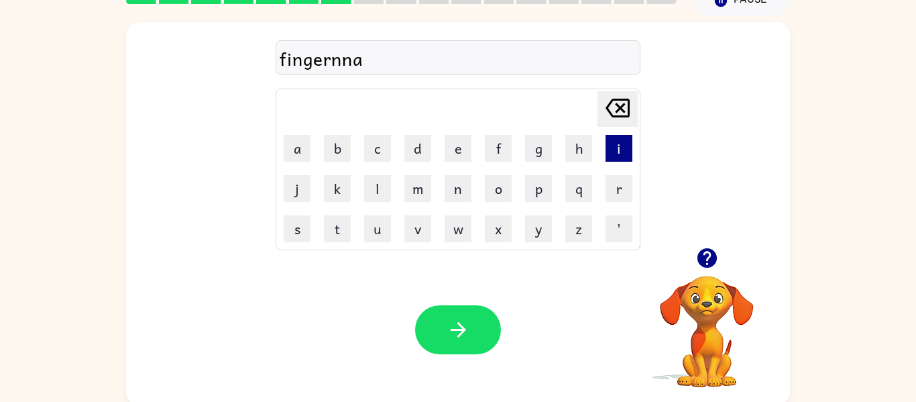
click at [619, 153] on button "i" at bounding box center [619, 148] width 27 height 27
click at [496, 187] on button "o" at bounding box center [498, 188] width 27 height 27
click at [368, 191] on button "l" at bounding box center [377, 188] width 27 height 27
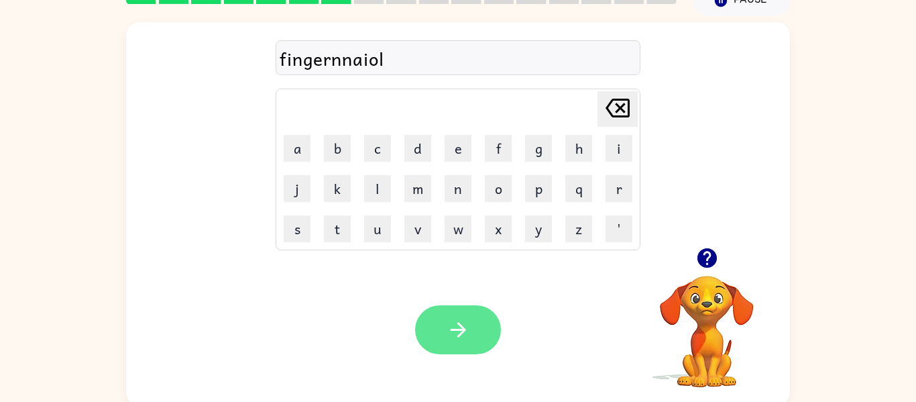
drag, startPoint x: 458, startPoint y: 327, endPoint x: 486, endPoint y: 330, distance: 29.0
click at [486, 330] on button "button" at bounding box center [458, 329] width 86 height 49
click at [486, 330] on div at bounding box center [458, 329] width 86 height 49
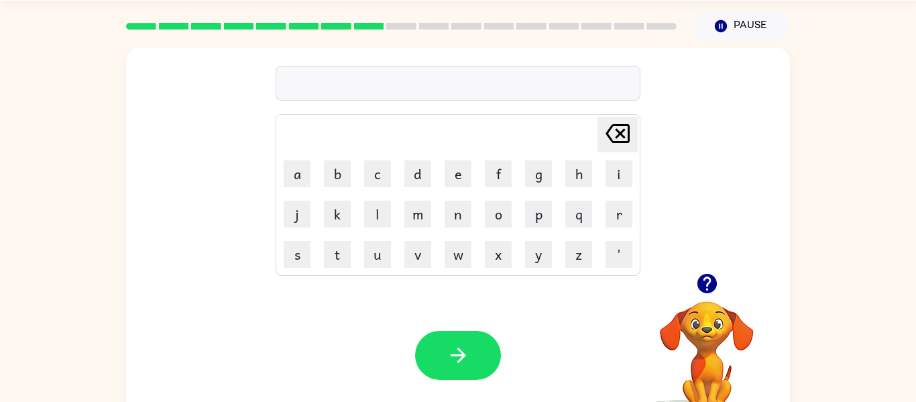
scroll to position [42, 0]
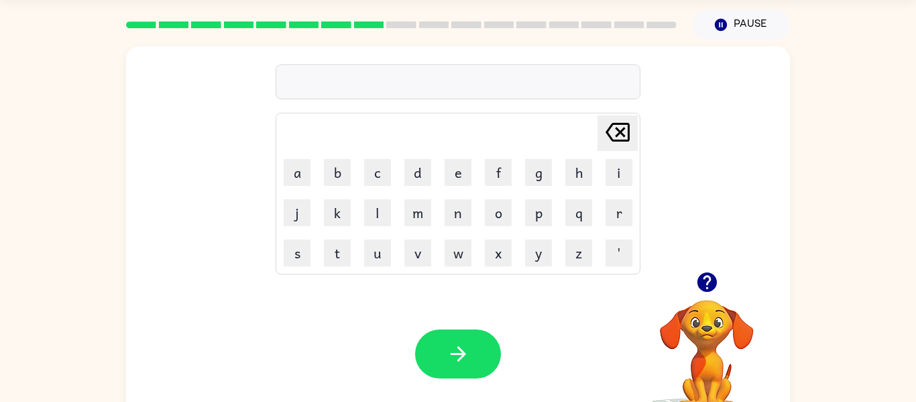
click at [606, 77] on div at bounding box center [458, 81] width 365 height 35
click at [621, 82] on div at bounding box center [458, 81] width 365 height 35
click at [629, 107] on div "[PERSON_NAME] last character input a b c d e f g h i j k l m n o p q r s t u v …" at bounding box center [458, 159] width 365 height 230
click at [614, 116] on icon "[PERSON_NAME] last character input" at bounding box center [618, 132] width 32 height 32
click at [625, 99] on div "[PERSON_NAME] last character input a b c d e f g h i j k l m n o p q r s t u v …" at bounding box center [458, 159] width 365 height 230
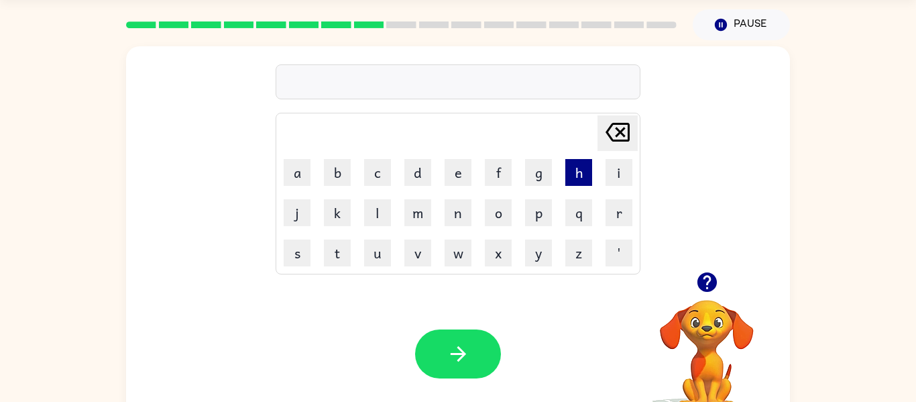
click at [574, 166] on button "h" at bounding box center [579, 172] width 27 height 27
click at [297, 201] on button "j" at bounding box center [297, 212] width 27 height 27
click at [289, 182] on button "a" at bounding box center [297, 172] width 27 height 27
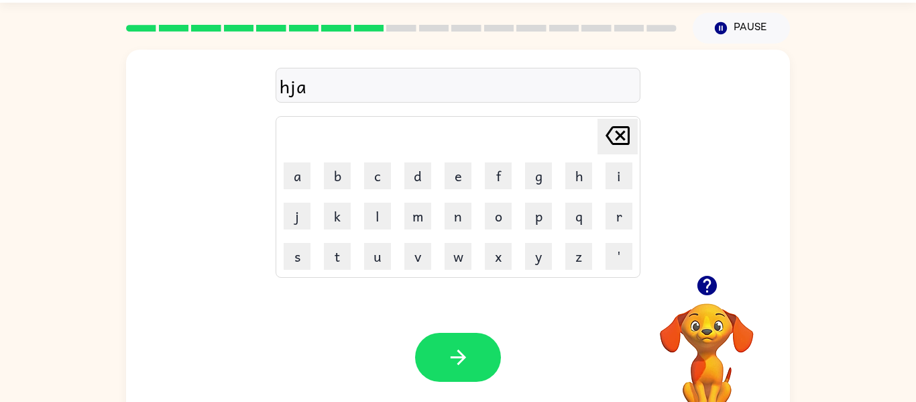
click at [607, 143] on icon "[PERSON_NAME] last character input" at bounding box center [618, 135] width 32 height 32
click at [618, 128] on icon "[PERSON_NAME] last character input" at bounding box center [618, 135] width 32 height 32
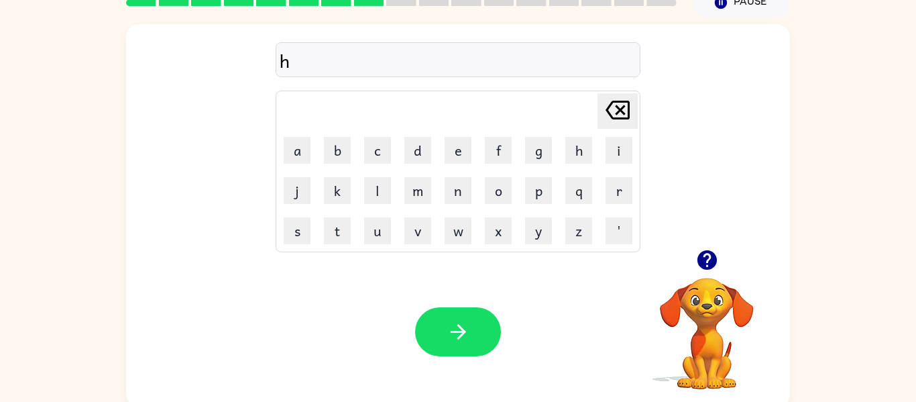
scroll to position [70, 0]
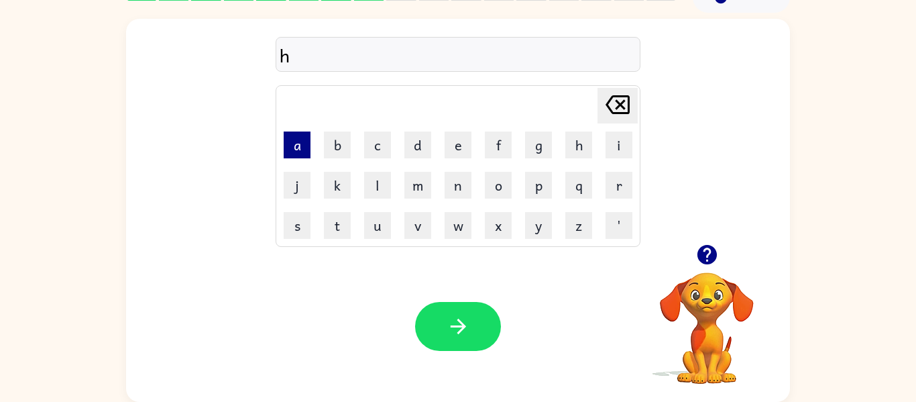
click at [303, 142] on button "a" at bounding box center [297, 144] width 27 height 27
click at [547, 156] on button "g" at bounding box center [538, 144] width 27 height 27
click at [619, 103] on icon at bounding box center [618, 104] width 24 height 19
click at [382, 180] on button "l" at bounding box center [377, 185] width 27 height 27
click at [612, 139] on button "i" at bounding box center [619, 144] width 27 height 27
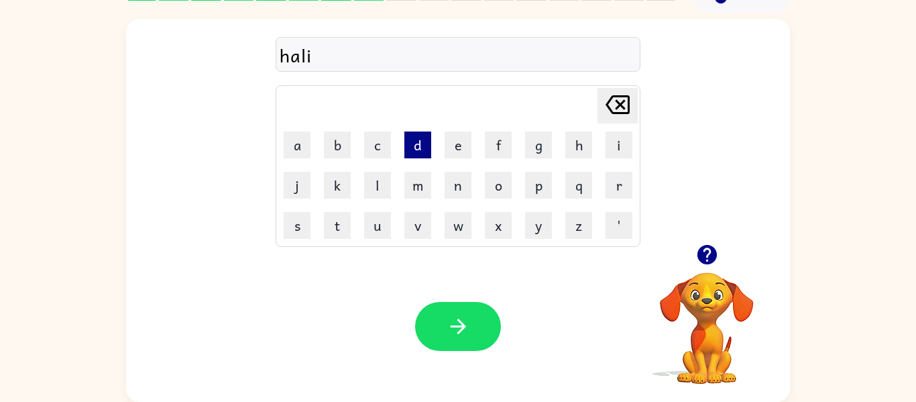
click at [427, 142] on button "d" at bounding box center [418, 144] width 27 height 27
click at [291, 148] on button "a" at bounding box center [297, 144] width 27 height 27
click at [541, 220] on button "y" at bounding box center [538, 225] width 27 height 27
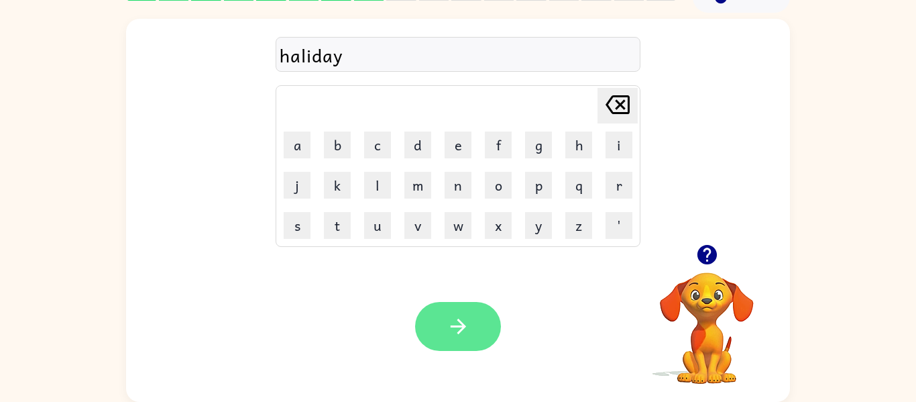
click at [455, 311] on button "button" at bounding box center [458, 326] width 86 height 49
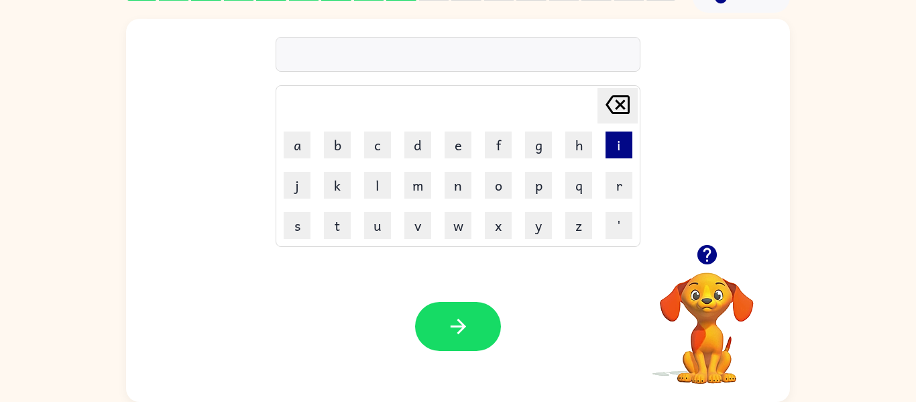
click at [615, 134] on button "i" at bounding box center [619, 144] width 27 height 27
click at [581, 138] on button "h" at bounding box center [579, 144] width 27 height 27
click at [609, 101] on icon at bounding box center [618, 104] width 24 height 19
click at [600, 108] on button "[PERSON_NAME] last character input" at bounding box center [618, 106] width 40 height 36
click at [569, 146] on button "h" at bounding box center [579, 144] width 27 height 27
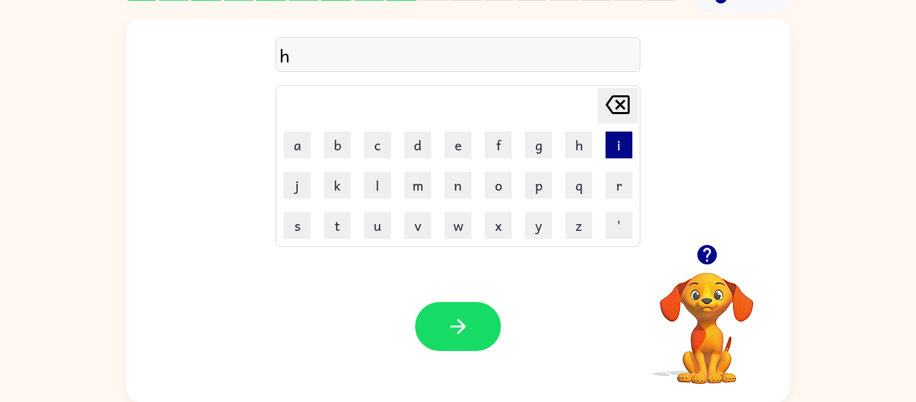
click at [612, 133] on button "i" at bounding box center [619, 144] width 27 height 27
click at [429, 144] on button "d" at bounding box center [418, 144] width 27 height 27
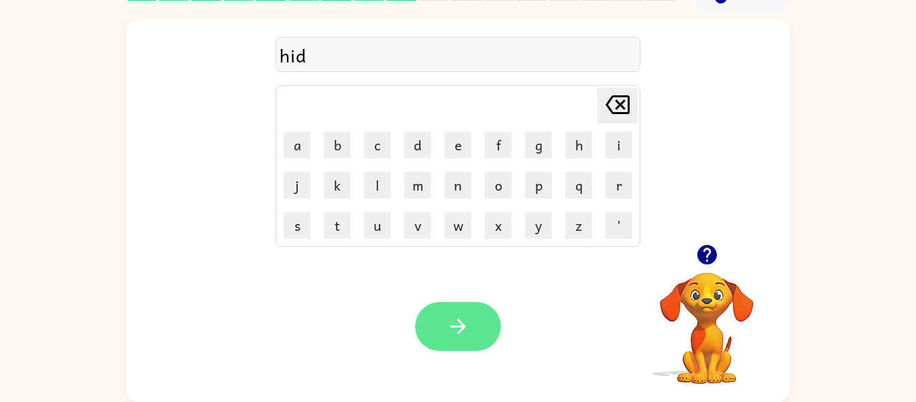
click at [456, 304] on button "button" at bounding box center [458, 326] width 86 height 49
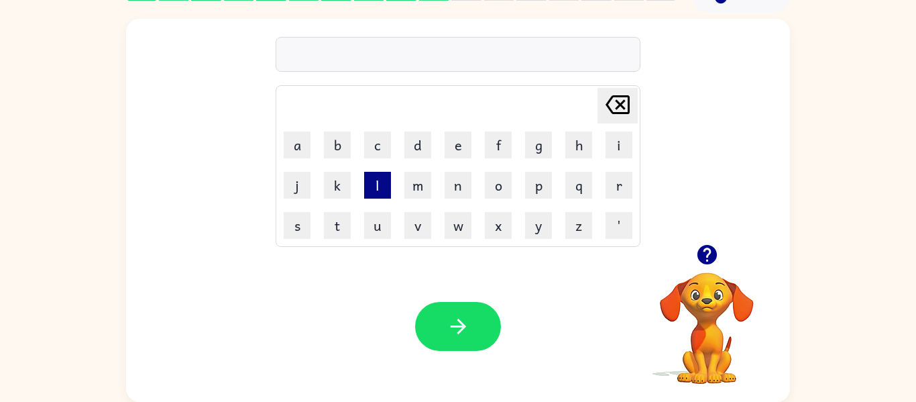
click at [380, 186] on button "l" at bounding box center [377, 185] width 27 height 27
click at [627, 152] on button "i" at bounding box center [619, 144] width 27 height 27
click at [549, 156] on button "g" at bounding box center [538, 144] width 27 height 27
click at [579, 145] on button "h" at bounding box center [579, 144] width 27 height 27
click at [340, 232] on button "t" at bounding box center [337, 225] width 27 height 27
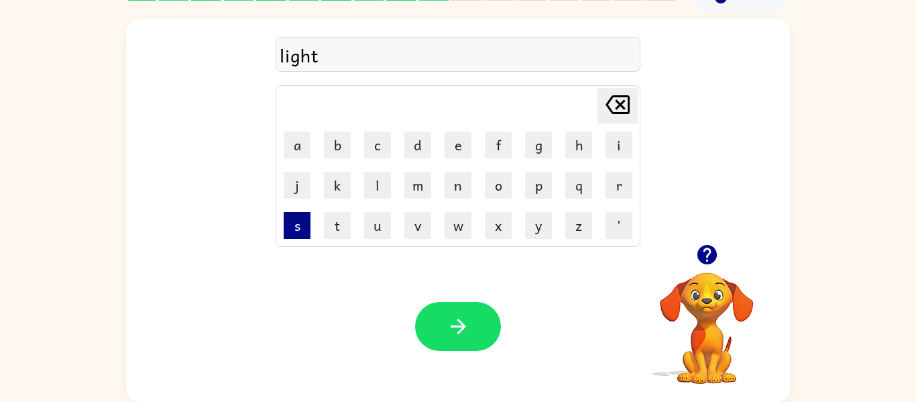
click at [289, 227] on button "s" at bounding box center [297, 225] width 27 height 27
click at [574, 150] on button "h" at bounding box center [579, 144] width 27 height 27
click at [503, 174] on button "o" at bounding box center [498, 185] width 27 height 27
click at [747, 148] on div "lightsho Delete Delete last character input a b c d e f g h i j k l m n o p q r…" at bounding box center [458, 131] width 664 height 225
click at [463, 227] on button "w" at bounding box center [458, 225] width 27 height 27
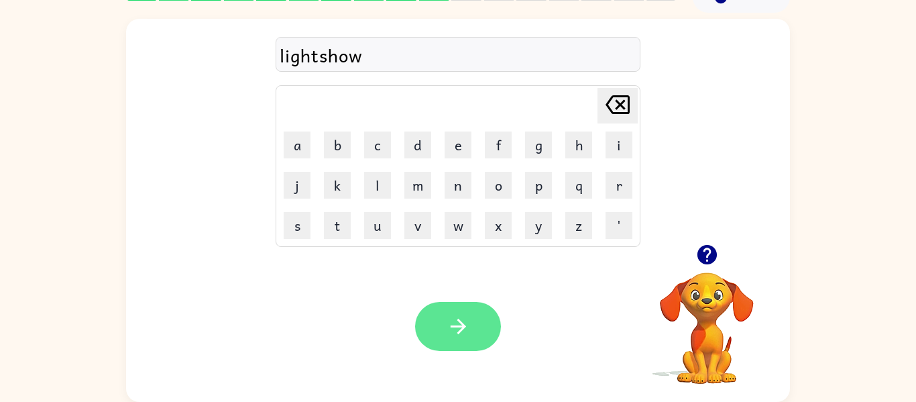
click at [473, 327] on button "button" at bounding box center [458, 326] width 86 height 49
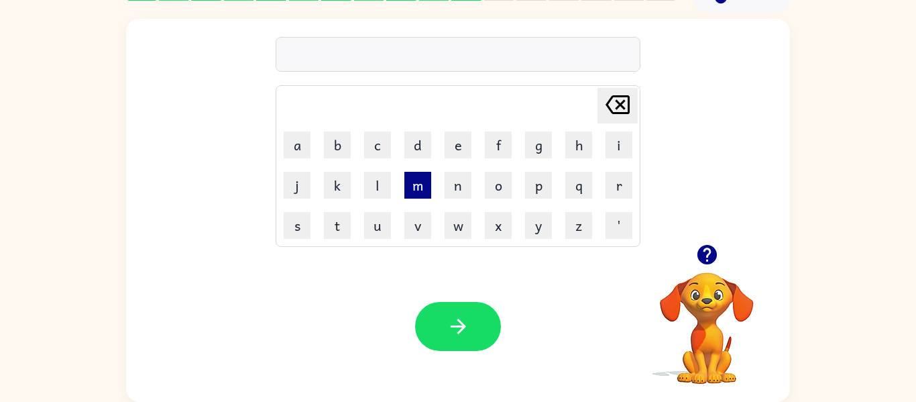
click at [417, 192] on button "m" at bounding box center [418, 185] width 27 height 27
click at [452, 148] on button "e" at bounding box center [458, 144] width 27 height 27
click at [295, 148] on button "a" at bounding box center [297, 144] width 27 height 27
click at [336, 236] on button "t" at bounding box center [337, 225] width 27 height 27
click at [374, 186] on button "l" at bounding box center [377, 185] width 27 height 27
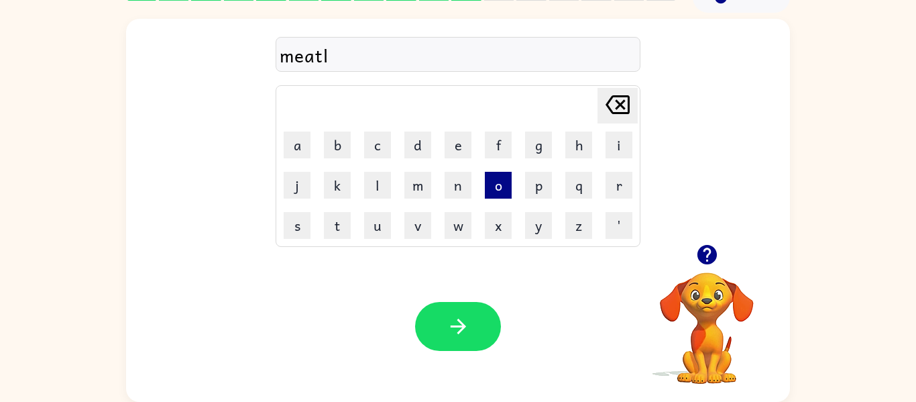
click at [499, 176] on button "o" at bounding box center [498, 185] width 27 height 27
click at [380, 235] on button "u" at bounding box center [377, 225] width 27 height 27
click at [491, 140] on button "f" at bounding box center [498, 144] width 27 height 27
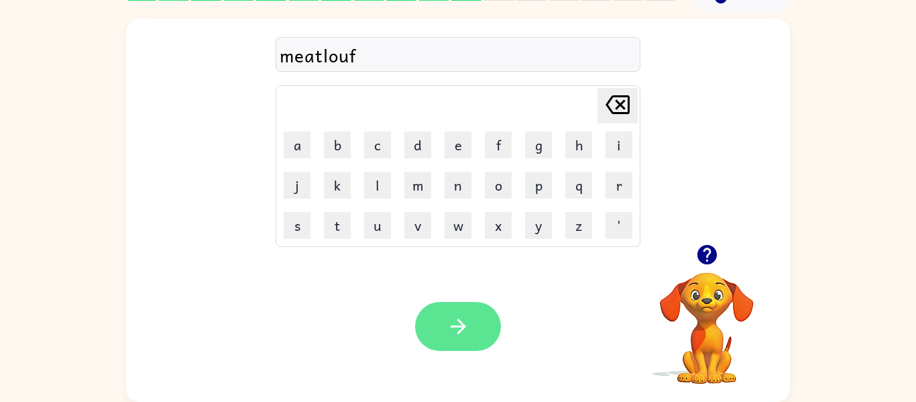
click at [468, 311] on button "button" at bounding box center [458, 326] width 86 height 49
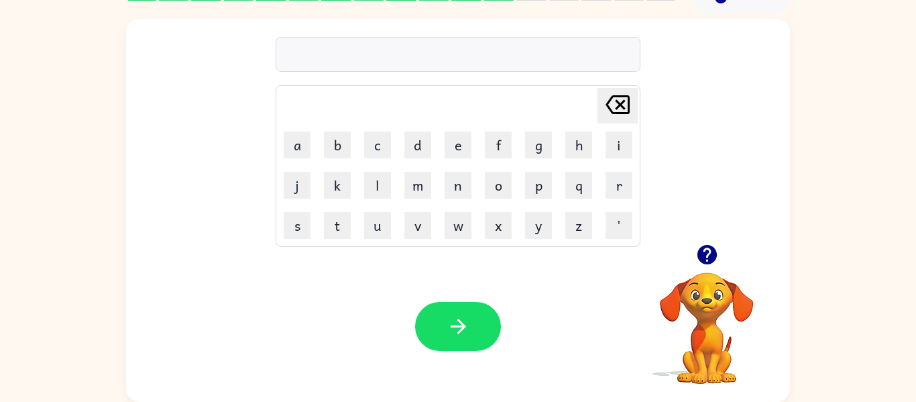
click at [696, 246] on icon "button" at bounding box center [707, 254] width 23 height 23
click at [457, 185] on button "n" at bounding box center [458, 185] width 27 height 27
click at [451, 153] on button "e" at bounding box center [458, 144] width 27 height 27
click at [621, 190] on button "r" at bounding box center [619, 185] width 27 height 27
click at [295, 210] on td "s" at bounding box center [297, 225] width 39 height 39
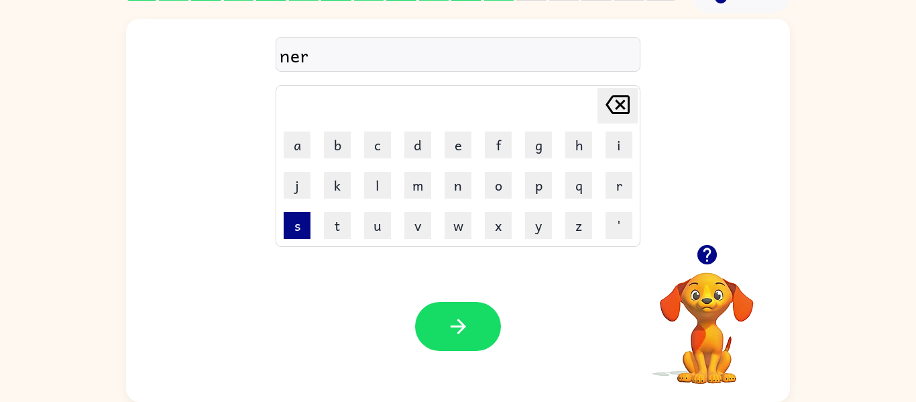
click at [297, 222] on button "s" at bounding box center [297, 225] width 27 height 27
click at [463, 148] on button "e" at bounding box center [458, 144] width 27 height 27
click at [615, 110] on icon "[PERSON_NAME] last character input" at bounding box center [618, 105] width 32 height 32
click at [615, 189] on button "r" at bounding box center [619, 185] width 27 height 27
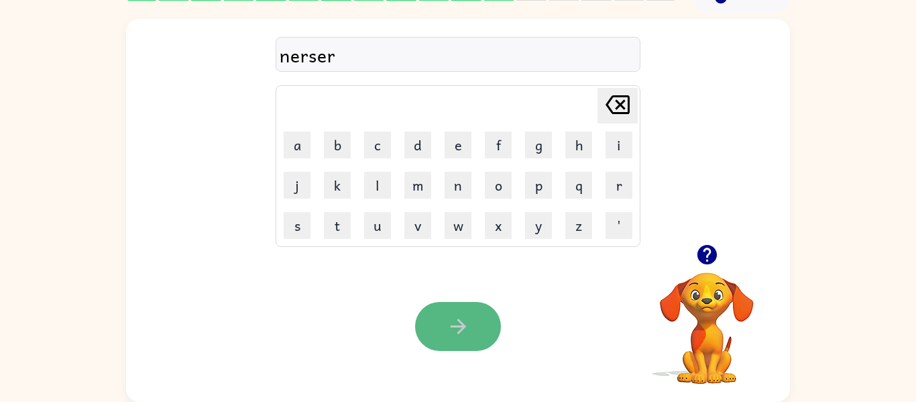
click at [431, 313] on button "button" at bounding box center [458, 326] width 86 height 49
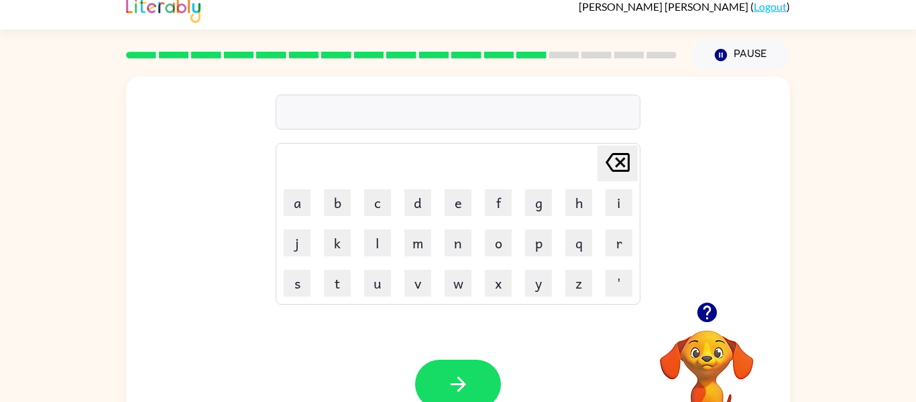
scroll to position [0, 0]
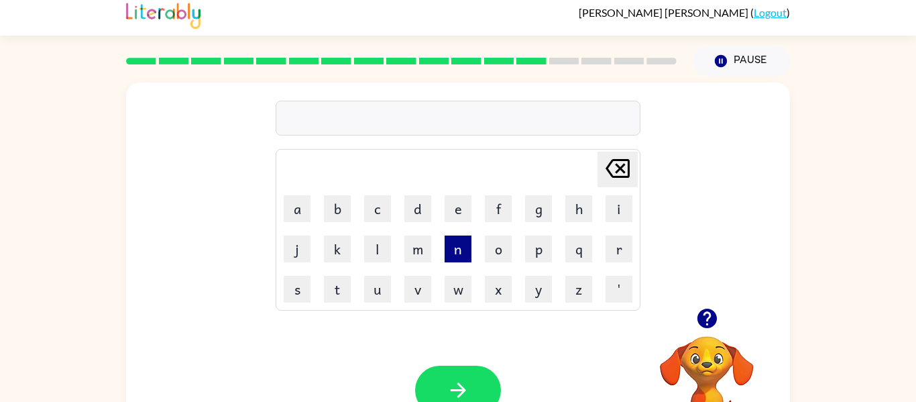
click at [449, 237] on button "n" at bounding box center [458, 248] width 27 height 27
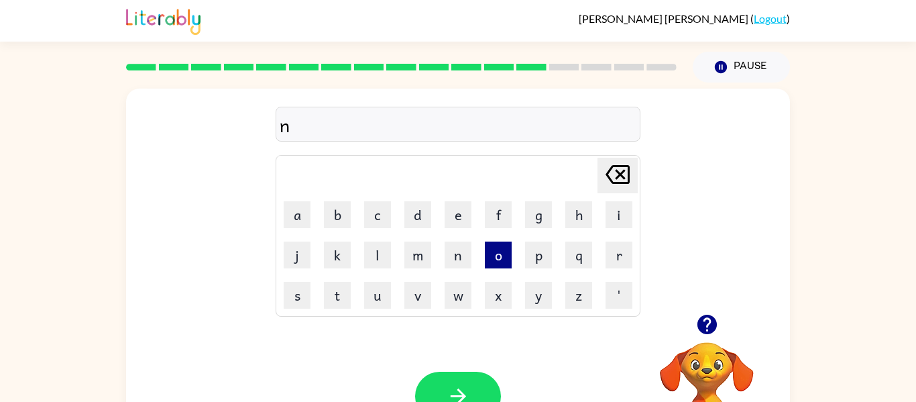
click at [496, 255] on button "o" at bounding box center [498, 255] width 27 height 27
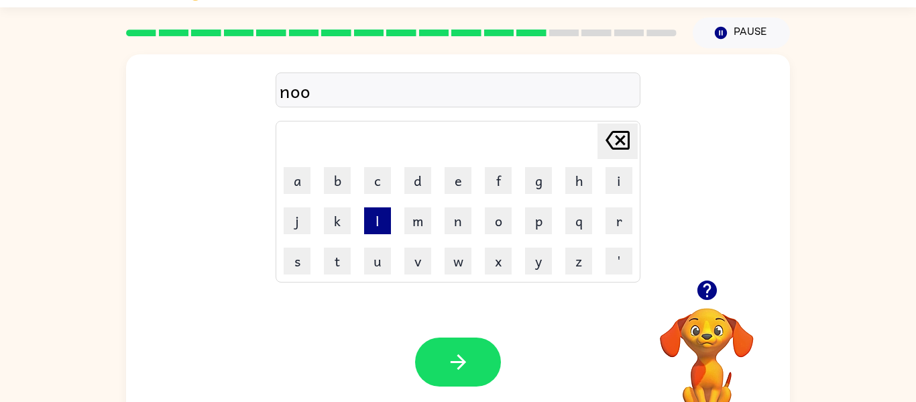
scroll to position [30, 0]
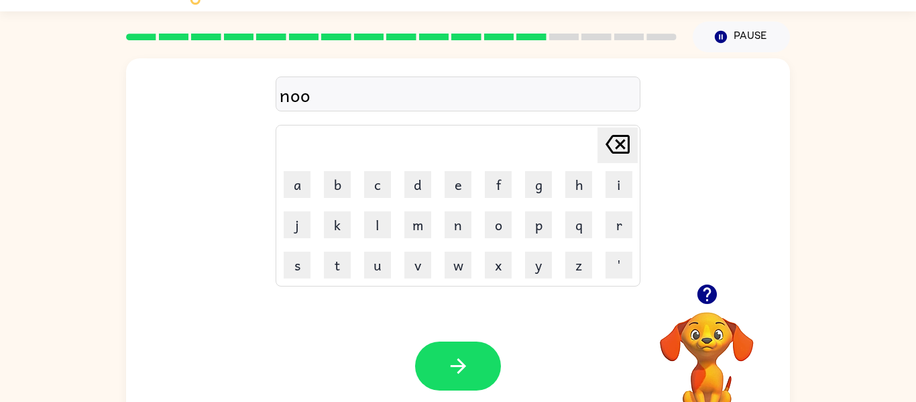
click at [621, 141] on icon "[PERSON_NAME] last character input" at bounding box center [618, 144] width 32 height 32
click at [629, 148] on icon at bounding box center [618, 144] width 24 height 19
click at [452, 189] on button "e" at bounding box center [458, 184] width 27 height 27
click at [457, 274] on button "w" at bounding box center [458, 265] width 27 height 27
click at [702, 295] on icon "button" at bounding box center [706, 293] width 19 height 19
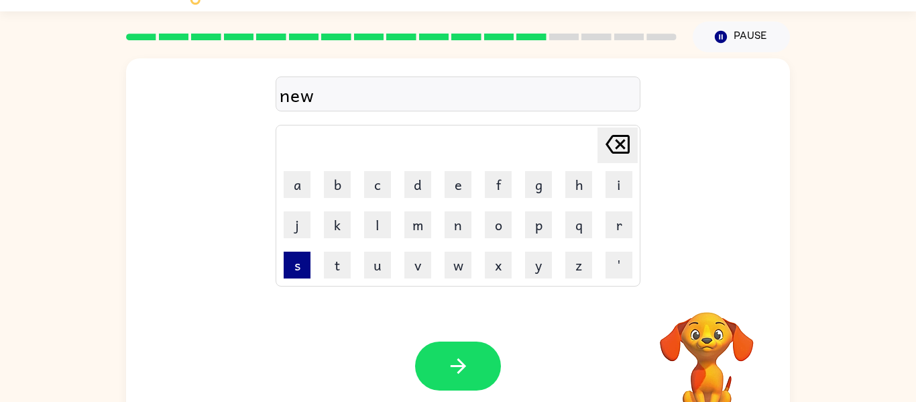
click at [301, 270] on button "s" at bounding box center [297, 265] width 27 height 27
click at [627, 232] on button "r" at bounding box center [619, 224] width 27 height 27
click at [458, 182] on button "e" at bounding box center [458, 184] width 27 height 27
click at [292, 194] on button "a" at bounding box center [297, 184] width 27 height 27
click at [419, 189] on button "d" at bounding box center [418, 184] width 27 height 27
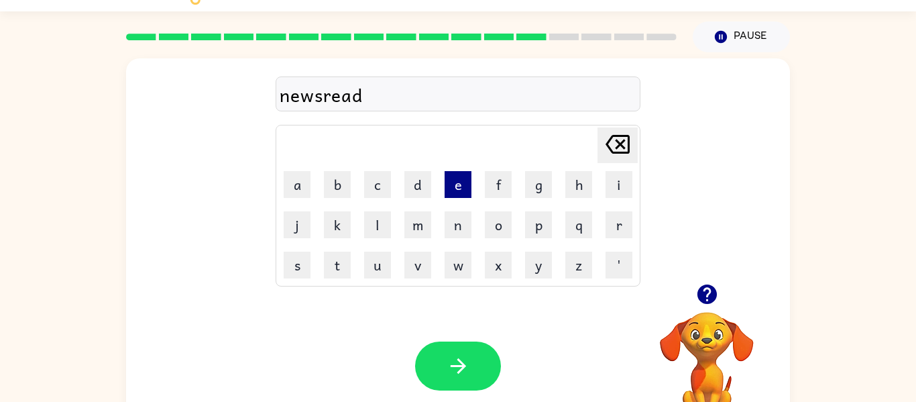
click at [462, 195] on button "e" at bounding box center [458, 184] width 27 height 27
click at [615, 228] on button "r" at bounding box center [619, 224] width 27 height 27
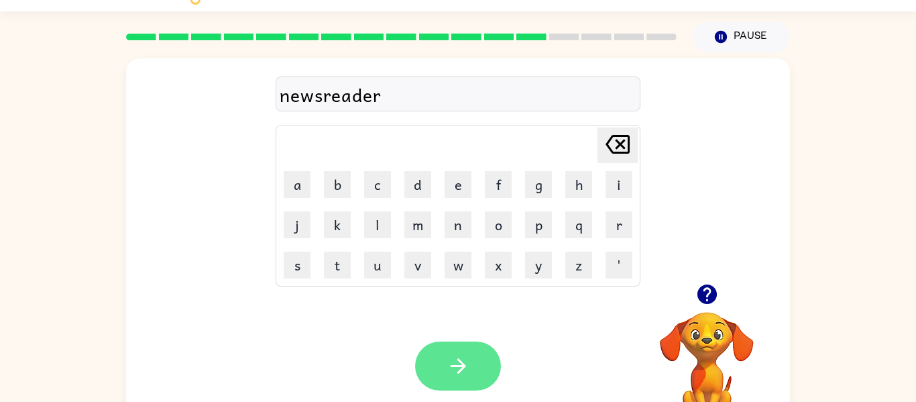
click at [454, 344] on button "button" at bounding box center [458, 365] width 86 height 49
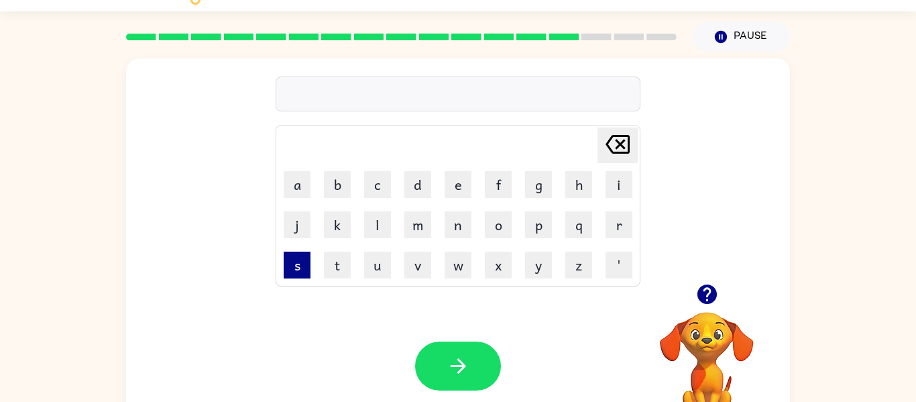
click at [291, 266] on button "s" at bounding box center [297, 265] width 27 height 27
click at [488, 221] on button "o" at bounding box center [498, 224] width 27 height 27
click at [379, 268] on button "u" at bounding box center [377, 265] width 27 height 27
click at [452, 229] on button "n" at bounding box center [458, 224] width 27 height 27
click at [411, 187] on button "d" at bounding box center [418, 184] width 27 height 27
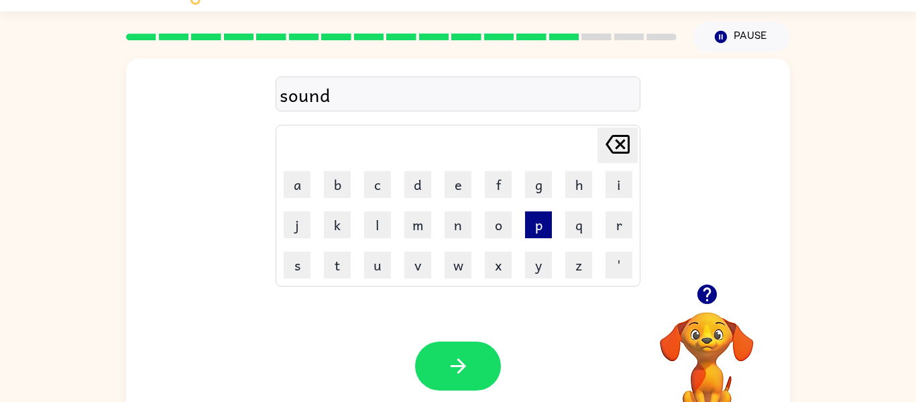
click at [543, 235] on button "p" at bounding box center [538, 224] width 27 height 27
click at [454, 187] on button "e" at bounding box center [458, 184] width 27 height 27
click at [621, 147] on icon "[PERSON_NAME] last character input" at bounding box center [618, 144] width 32 height 32
click at [608, 147] on icon at bounding box center [618, 144] width 24 height 19
click at [492, 227] on button "o" at bounding box center [498, 224] width 27 height 27
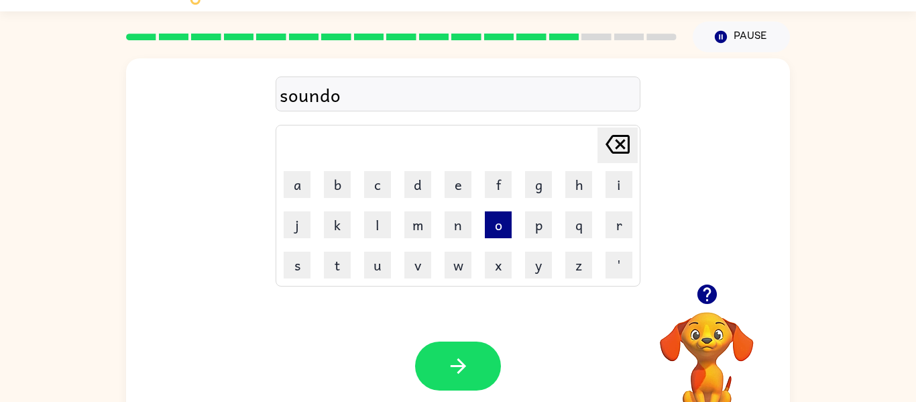
click at [492, 227] on button "o" at bounding box center [498, 224] width 27 height 27
click at [625, 143] on icon "[PERSON_NAME] last character input" at bounding box center [618, 144] width 32 height 32
click at [537, 221] on button "p" at bounding box center [538, 224] width 27 height 27
click at [491, 221] on button "o" at bounding box center [498, 224] width 27 height 27
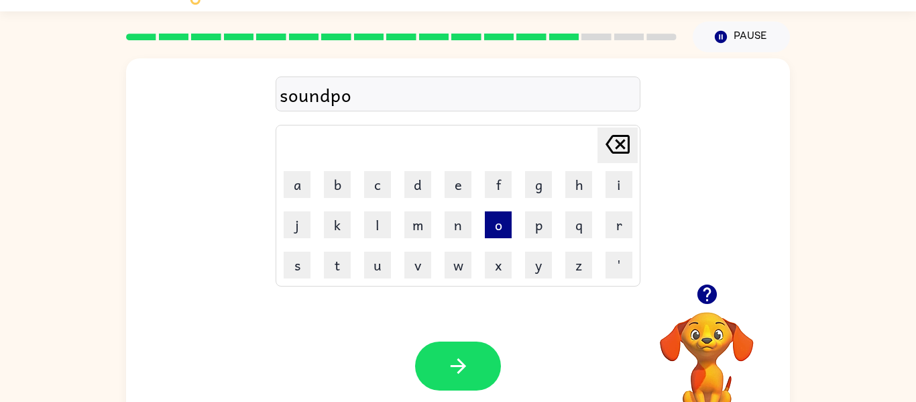
click at [491, 221] on button "o" at bounding box center [498, 224] width 27 height 27
click at [490, 184] on button "f" at bounding box center [498, 184] width 27 height 27
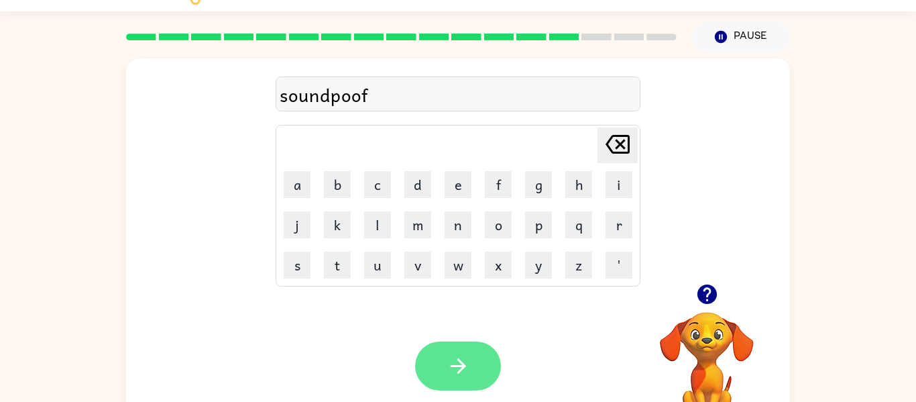
click at [444, 341] on button "button" at bounding box center [458, 365] width 86 height 49
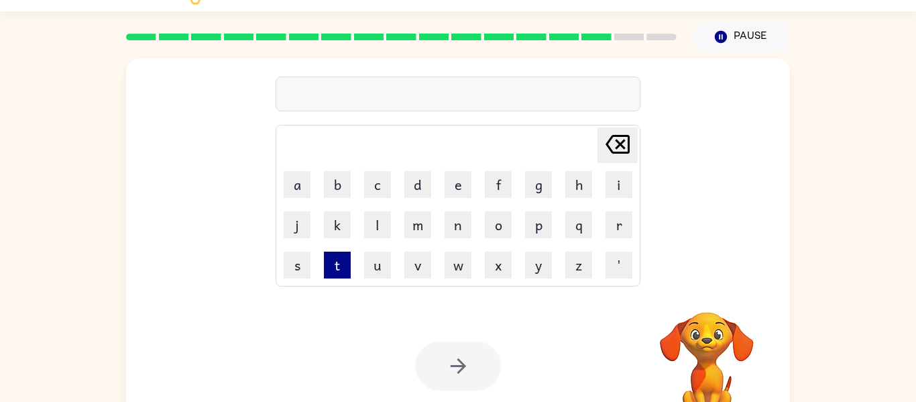
click at [342, 266] on button "t" at bounding box center [337, 265] width 27 height 27
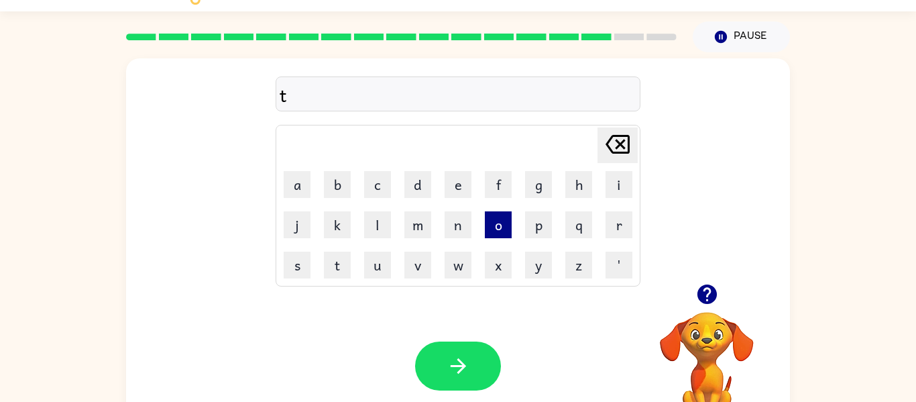
click at [495, 227] on button "o" at bounding box center [498, 224] width 27 height 27
click at [526, 259] on button "y" at bounding box center [538, 265] width 27 height 27
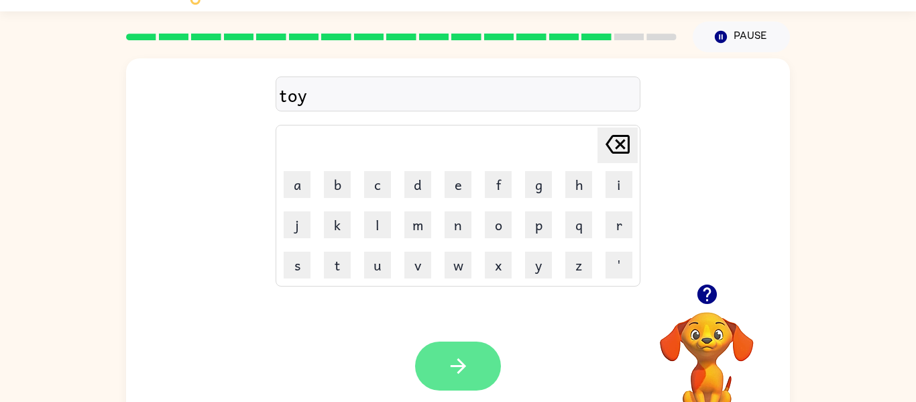
click at [473, 341] on button "button" at bounding box center [458, 365] width 86 height 49
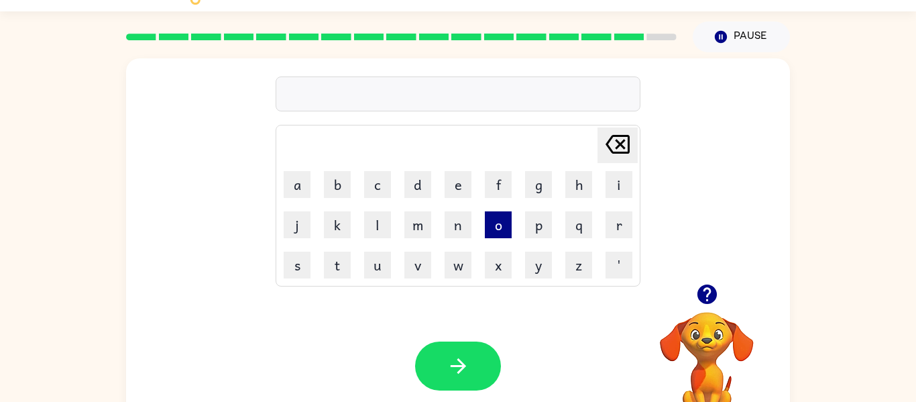
click at [503, 232] on button "o" at bounding box center [498, 224] width 27 height 27
click at [616, 142] on icon "[PERSON_NAME] last character input" at bounding box center [618, 144] width 32 height 32
click at [294, 183] on button "a" at bounding box center [297, 184] width 27 height 27
click at [462, 278] on td "w" at bounding box center [458, 265] width 39 height 39
click at [461, 272] on button "w" at bounding box center [458, 265] width 27 height 27
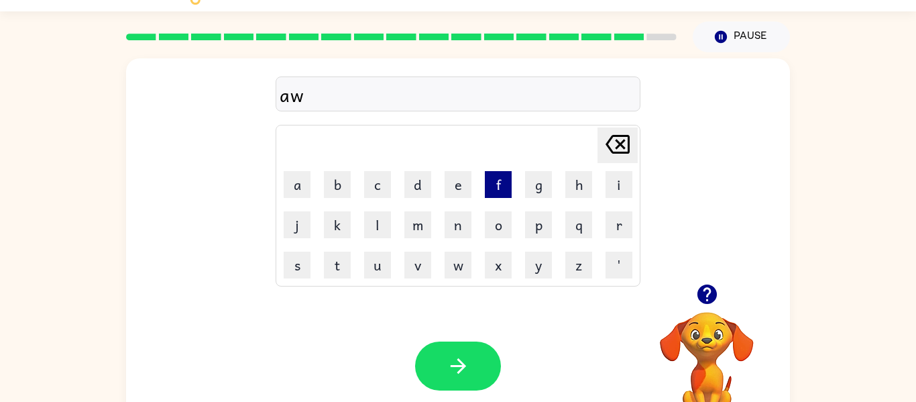
click at [498, 183] on button "f" at bounding box center [498, 184] width 27 height 27
click at [615, 187] on button "i" at bounding box center [619, 184] width 27 height 27
click at [375, 215] on button "l" at bounding box center [377, 224] width 27 height 27
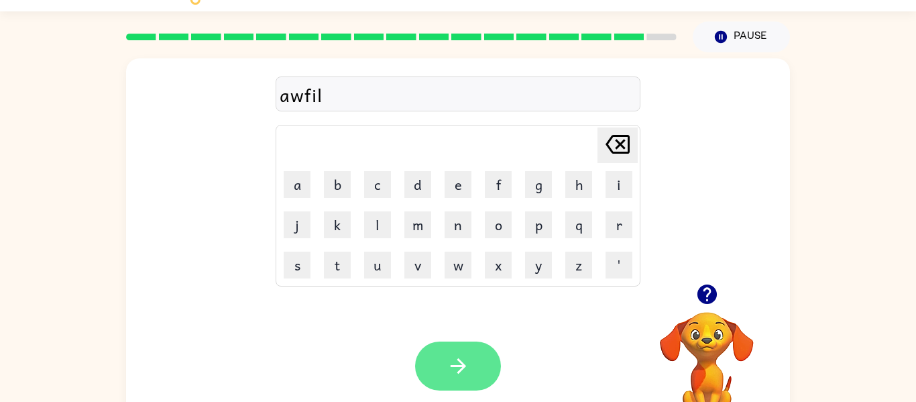
click at [475, 368] on button "button" at bounding box center [458, 365] width 86 height 49
click at [475, 368] on div at bounding box center [458, 365] width 86 height 49
